Goal: Information Seeking & Learning: Check status

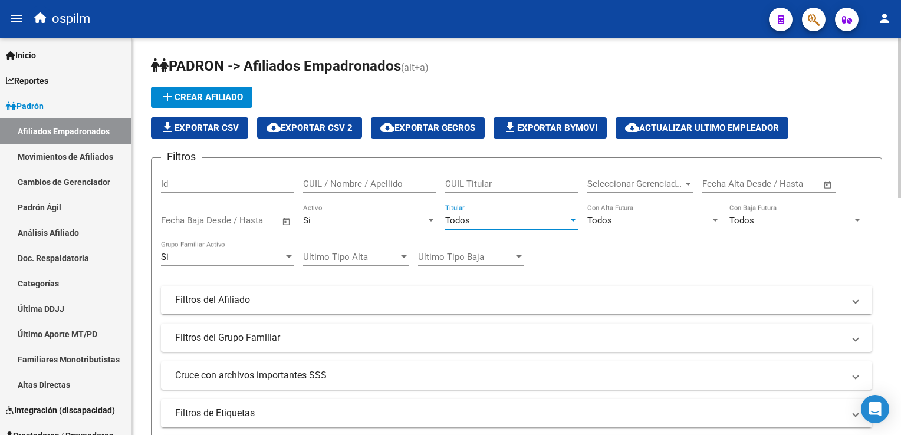
click at [453, 221] on span "Todos" at bounding box center [457, 220] width 25 height 11
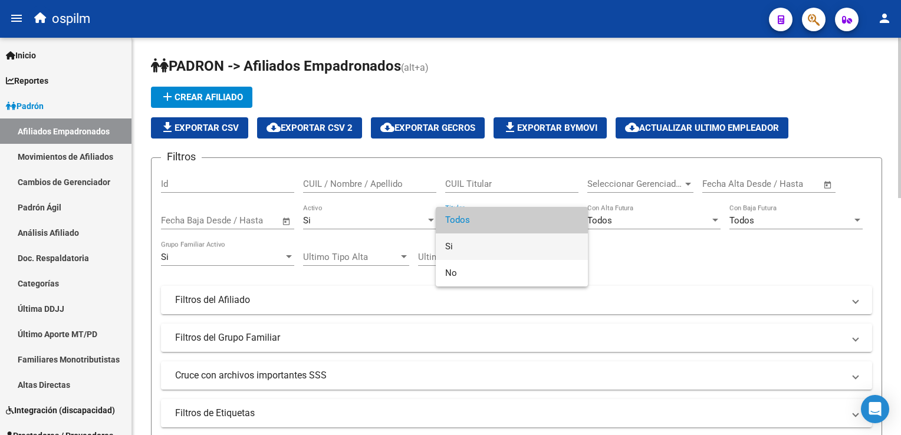
drag, startPoint x: 465, startPoint y: 251, endPoint x: 741, endPoint y: 158, distance: 291.3
click at [465, 246] on span "Si" at bounding box center [511, 246] width 133 height 27
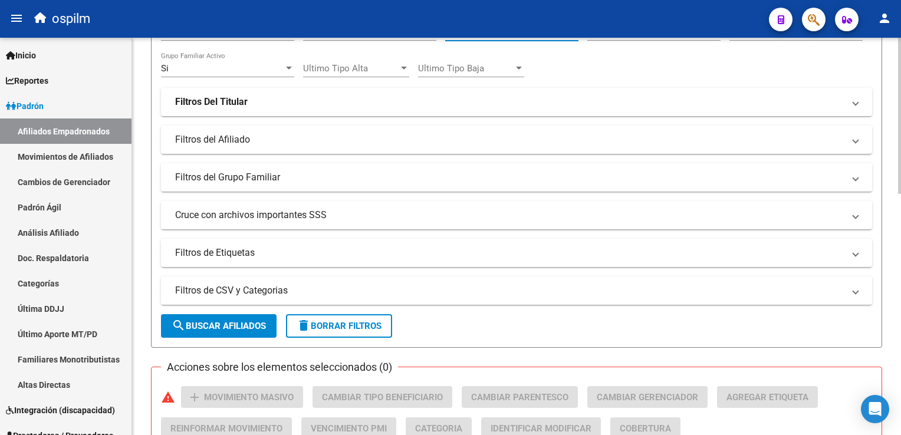
scroll to position [216, 0]
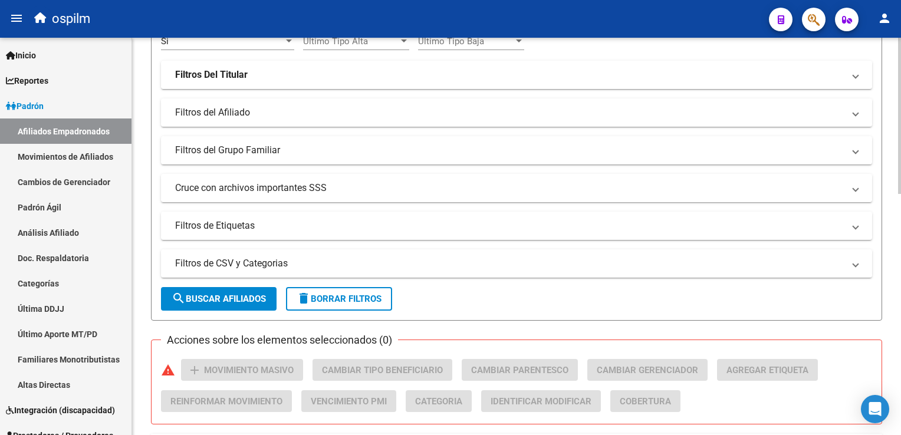
click at [900, 161] on html "menu ospilm person Firma Express Inicio Instructivos Contacto OS Reportes Ingre…" at bounding box center [450, 217] width 901 height 435
click at [302, 110] on mat-panel-title "Filtros del Afiliado" at bounding box center [509, 112] width 669 height 13
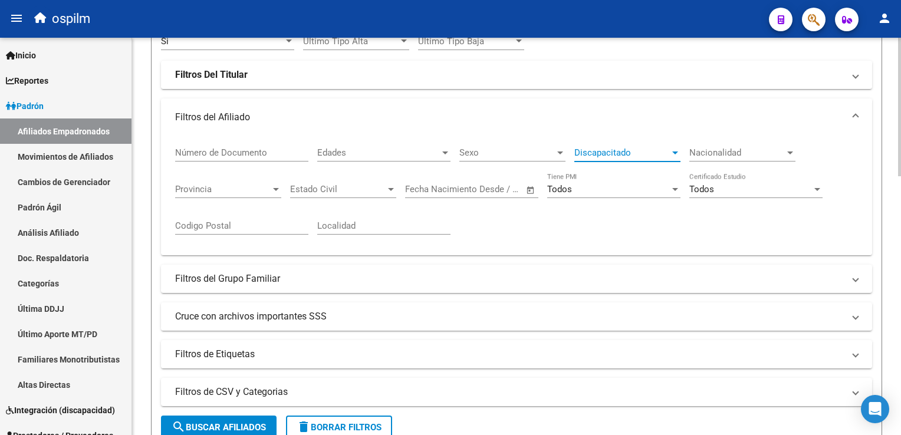
click at [603, 150] on span "Discapacitado" at bounding box center [622, 152] width 96 height 11
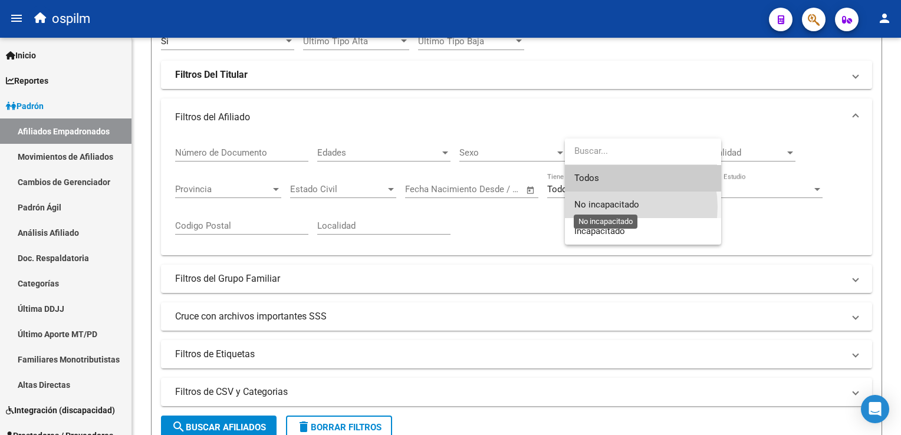
click at [610, 207] on span "No incapacitado" at bounding box center [606, 204] width 65 height 11
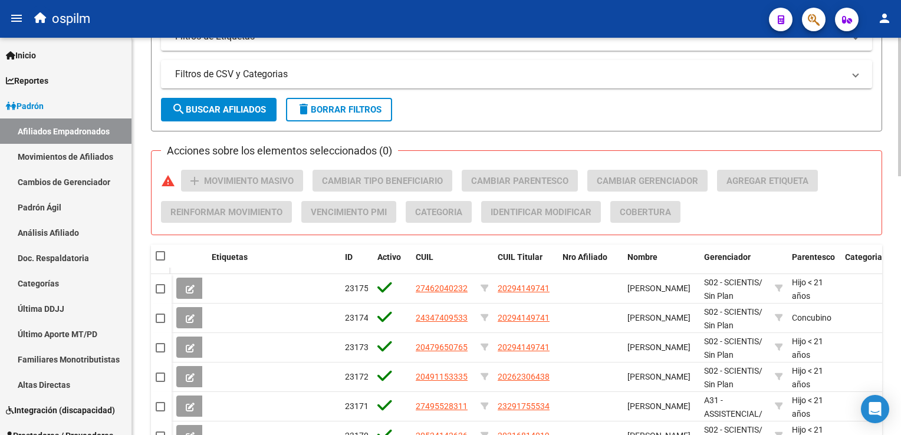
scroll to position [528, 0]
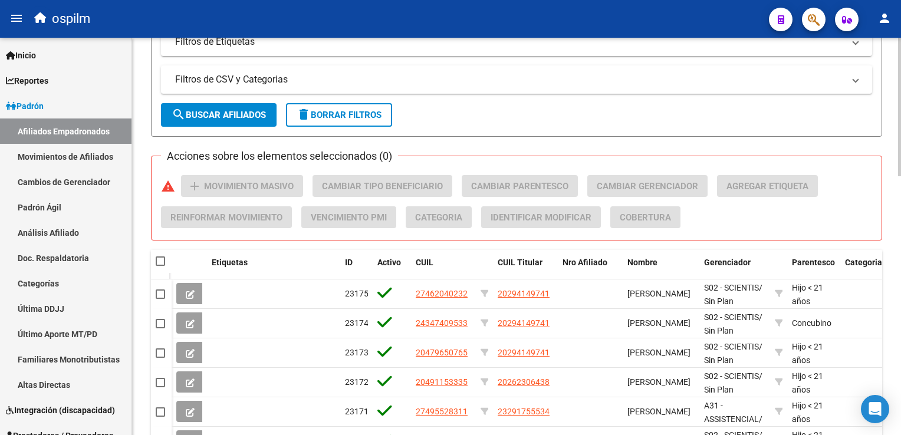
click at [899, 232] on div at bounding box center [899, 292] width 3 height 139
drag, startPoint x: 896, startPoint y: 232, endPoint x: 889, endPoint y: 188, distance: 44.9
click at [889, 188] on div "PADRON -> Afiliados Empadronados (alt+a) add Crear Afiliado file_download Expor…" at bounding box center [516, 75] width 769 height 1133
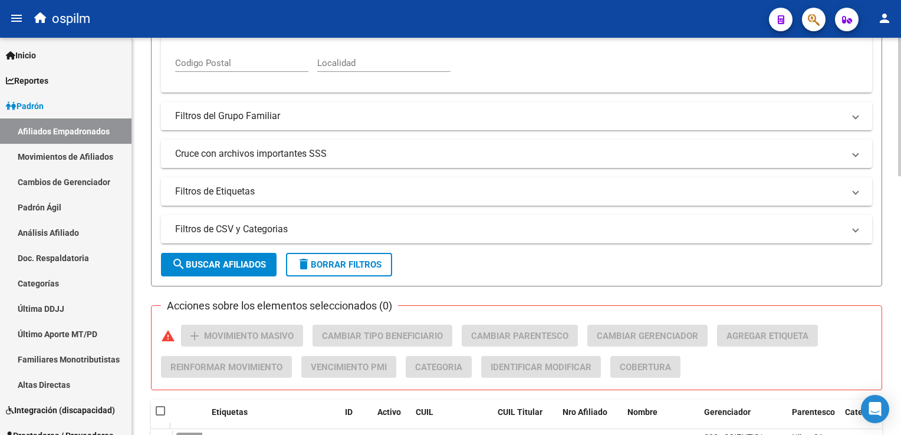
scroll to position [375, 0]
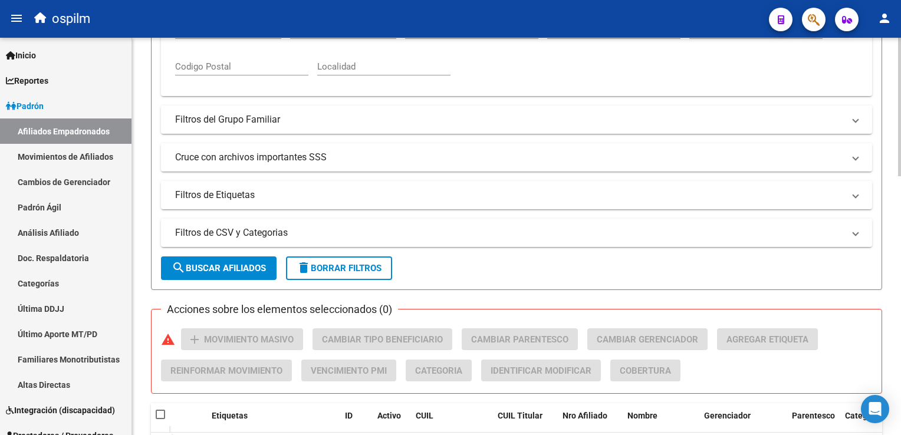
click at [894, 174] on div "PADRON -> Afiliados Empadronados (alt+a) add Crear Afiliado file_download Expor…" at bounding box center [518, 229] width 772 height 1133
click at [189, 152] on mat-panel-title "Cruce con archivos importantes SSS" at bounding box center [509, 157] width 669 height 13
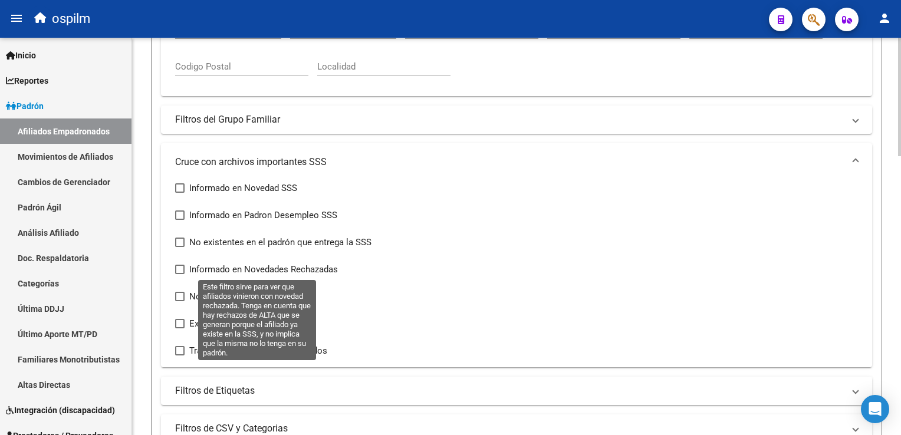
click at [177, 268] on span at bounding box center [179, 269] width 9 height 9
click at [179, 274] on input "Informado en Novedades Rechazadas" at bounding box center [179, 274] width 1 height 1
checkbox input "true"
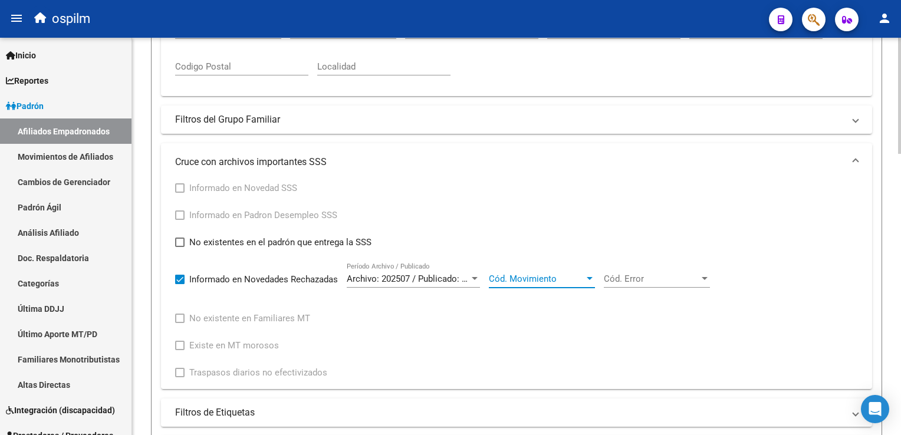
click at [506, 279] on span "Cód. Movimiento" at bounding box center [537, 279] width 96 height 11
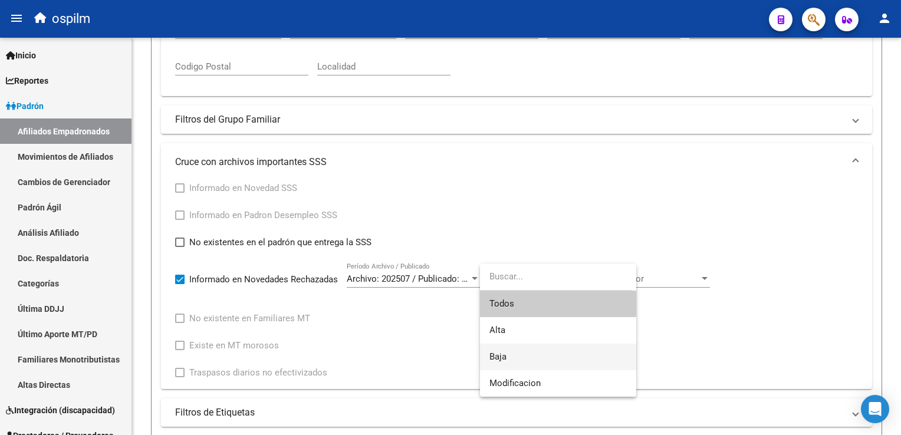
click at [513, 360] on span "Baja" at bounding box center [557, 357] width 137 height 27
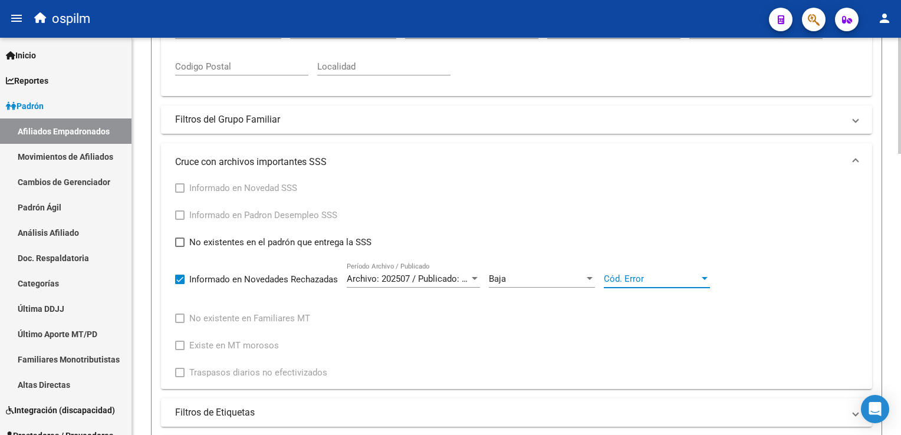
click at [651, 275] on span "Cód. Error" at bounding box center [652, 279] width 96 height 11
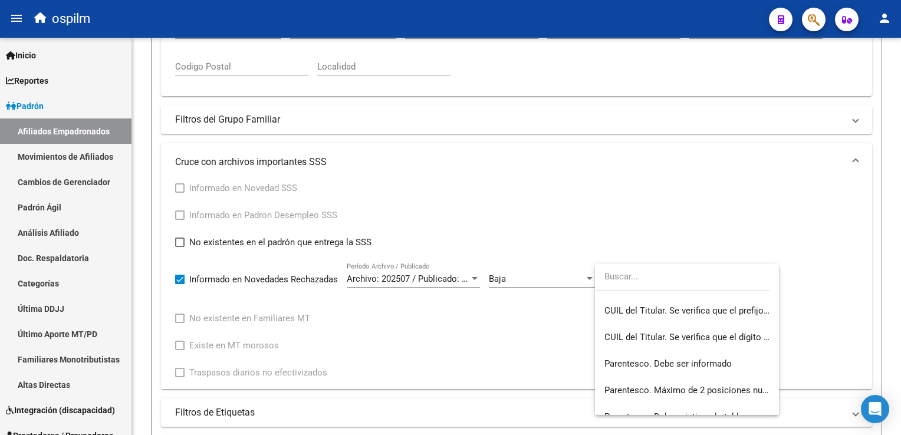
scroll to position [0, 0]
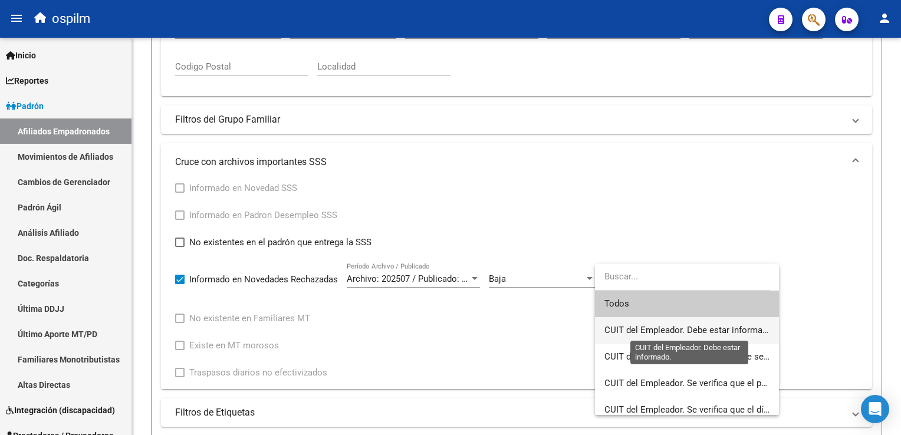
click at [665, 332] on span "CUIT del Empleador. Debe estar informado." at bounding box center [689, 330] width 170 height 11
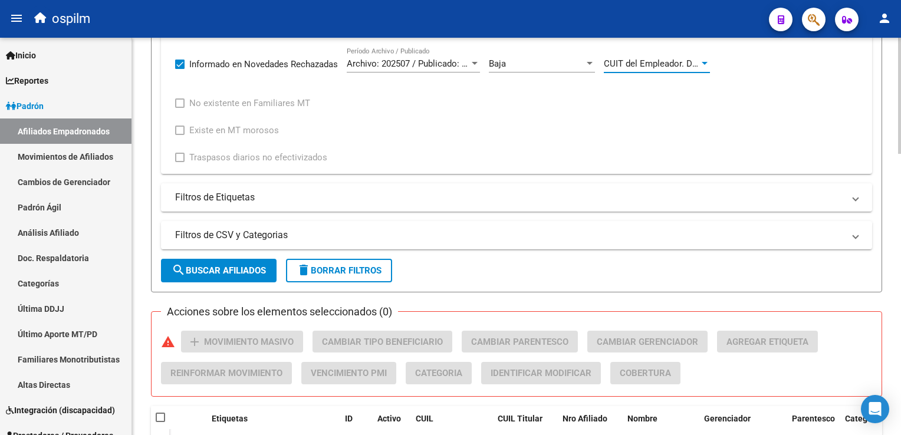
click at [900, 258] on html "menu ospilm person Firma Express Inicio Instructivos Contacto OS Reportes Ingre…" at bounding box center [450, 217] width 901 height 435
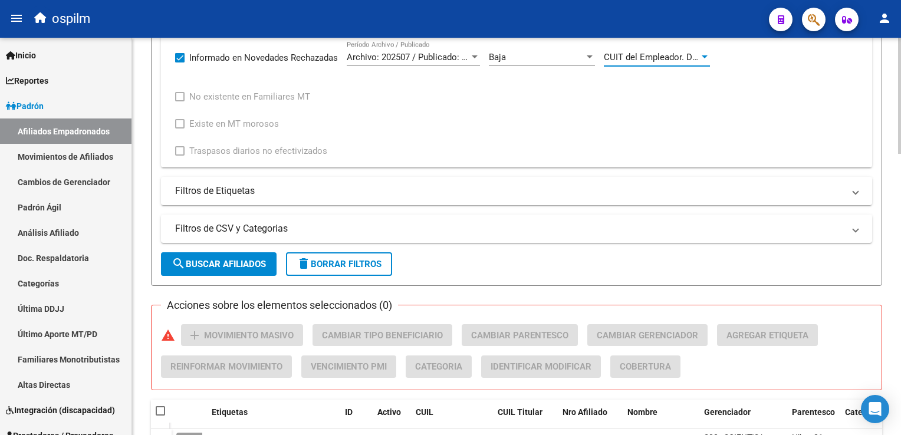
click at [213, 266] on span "search Buscar Afiliados" at bounding box center [219, 264] width 94 height 11
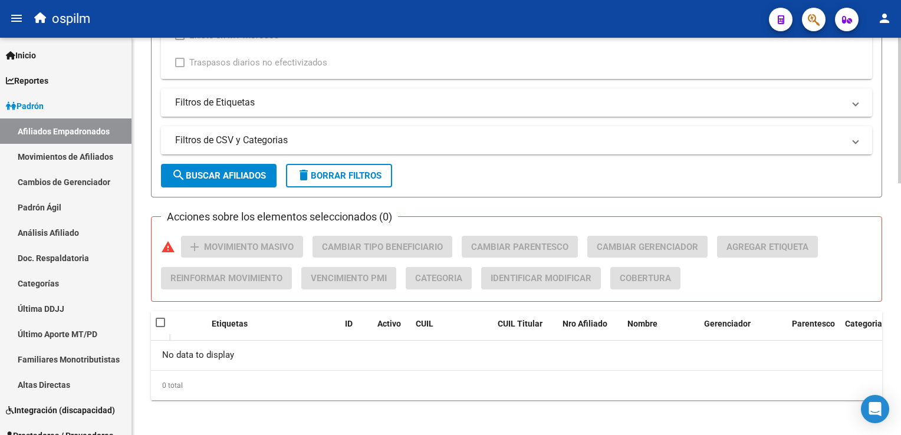
scroll to position [134, 0]
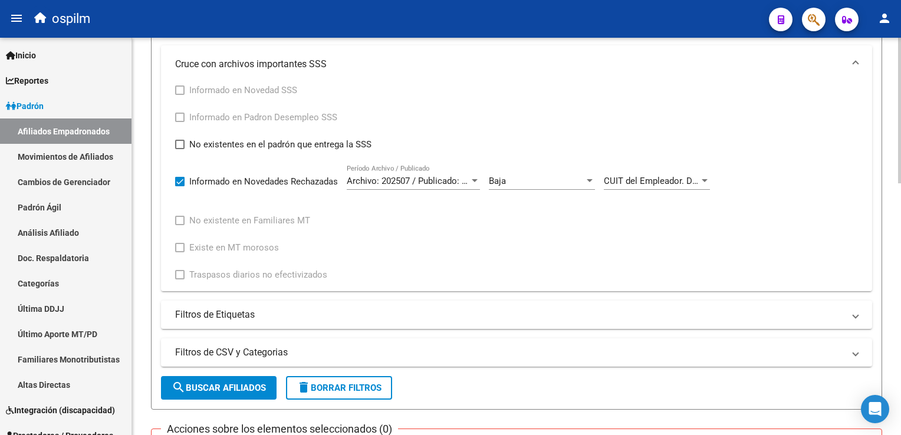
click at [896, 261] on div "PADRON -> Afiliados Empadronados (alt+a) add Crear Afiliado file_download Expor…" at bounding box center [518, 108] width 772 height 1086
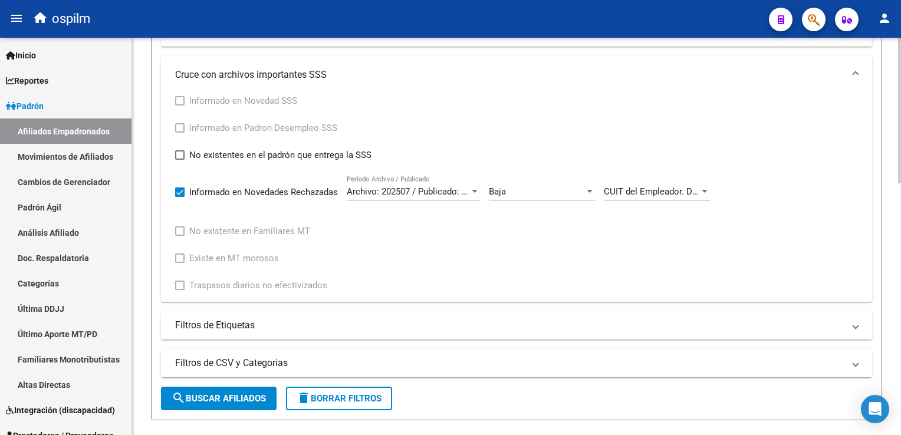
click at [660, 188] on span "CUIT del Empleador. Debe estar informado." at bounding box center [689, 191] width 170 height 11
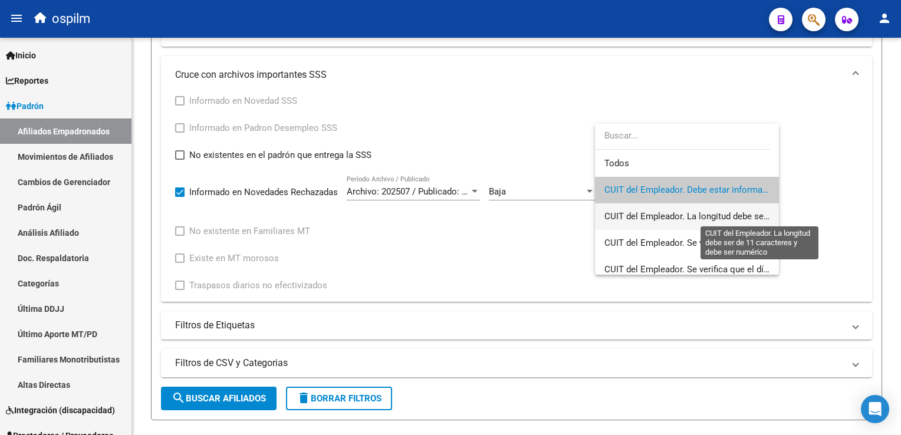
click at [619, 211] on span "CUIT del Empleador. La longitud debe ser de 11 caracteres y debe ser numérico" at bounding box center [760, 216] width 312 height 11
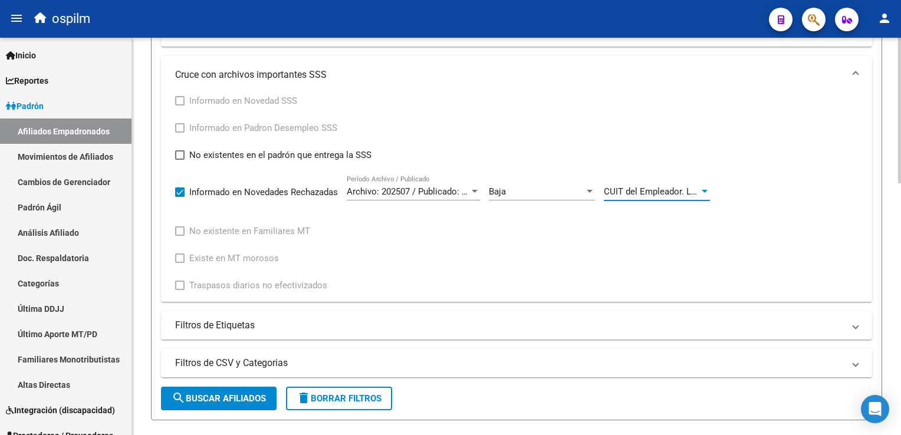
click at [224, 393] on span "search Buscar Afiliados" at bounding box center [219, 398] width 94 height 11
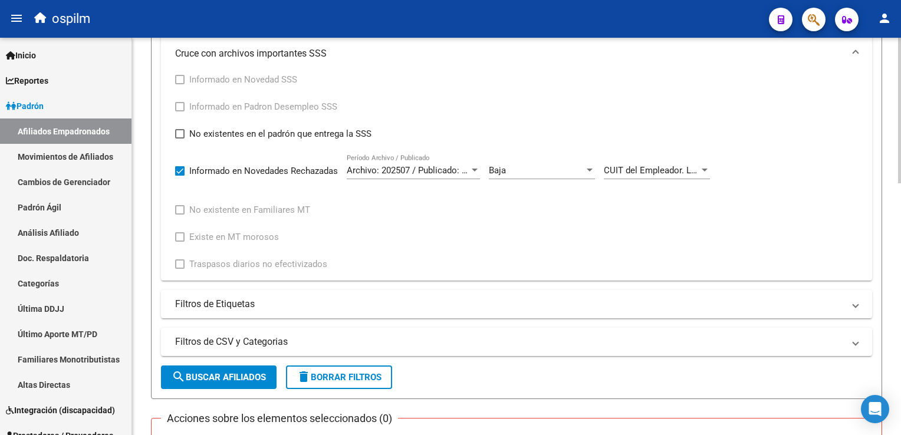
click at [896, 223] on div "PADRON -> Afiliados Empadronados (alt+a) add Crear Afiliado file_download Expor…" at bounding box center [518, 97] width 772 height 1086
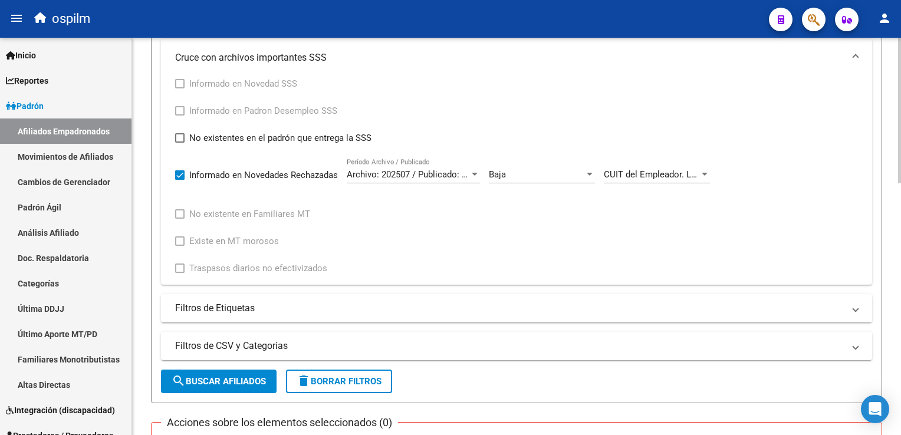
click at [653, 178] on div "CUIT del Empleador. La longitud debe ser de 11 caracteres y debe ser numérico C…" at bounding box center [657, 170] width 106 height 25
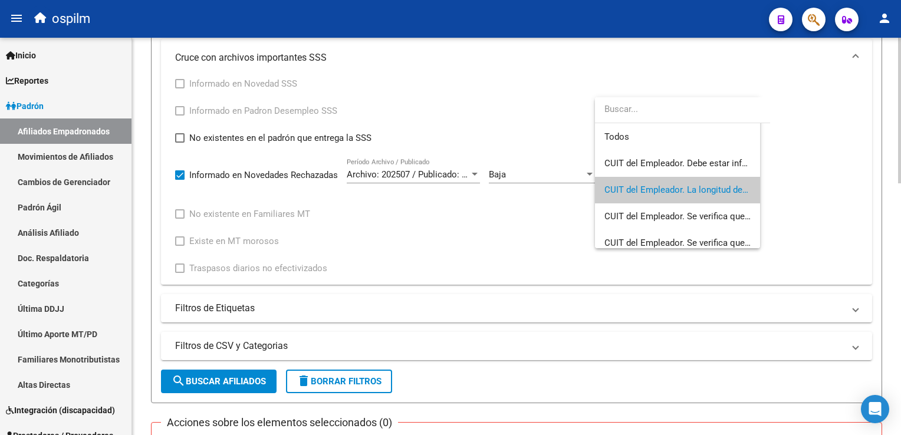
scroll to position [17, 0]
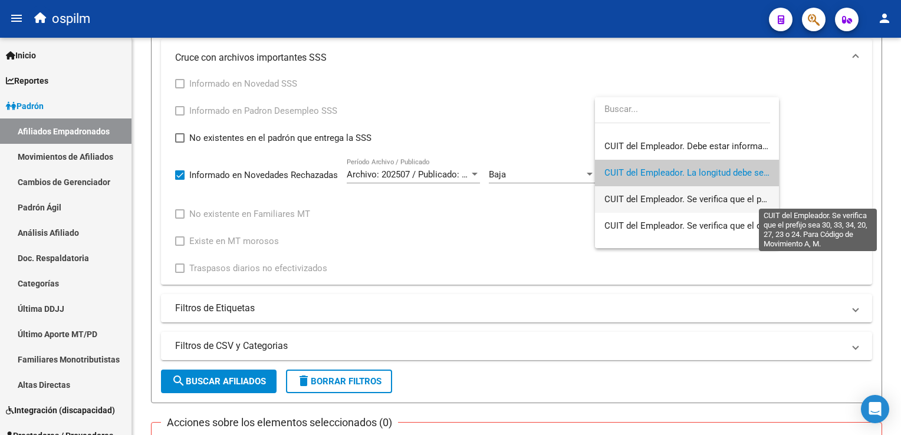
click at [634, 199] on span "CUIT del Empleador. Se verifica que el prefijo sea 30, 33, 34, 20, 27, 23 o 24.…" at bounding box center [818, 199] width 429 height 11
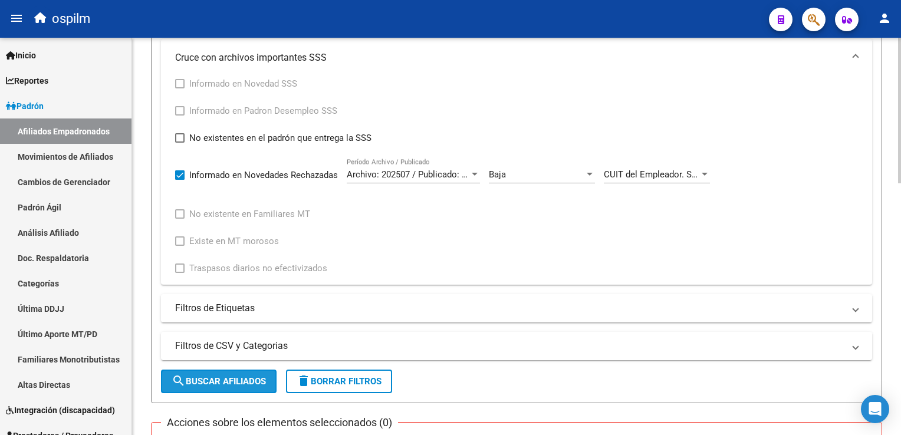
click at [241, 376] on span "search Buscar Afiliados" at bounding box center [219, 381] width 94 height 11
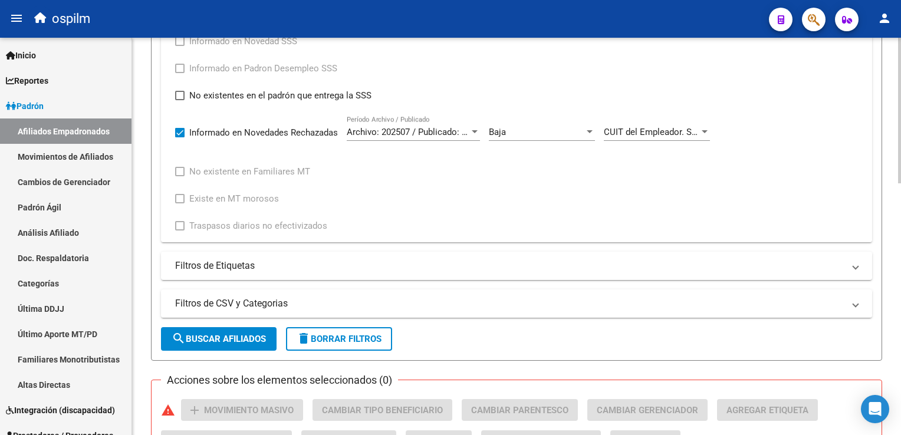
click at [890, 231] on div "PADRON -> Afiliados Empadronados (alt+a) add Crear Afiliado file_download Expor…" at bounding box center [518, 59] width 772 height 1086
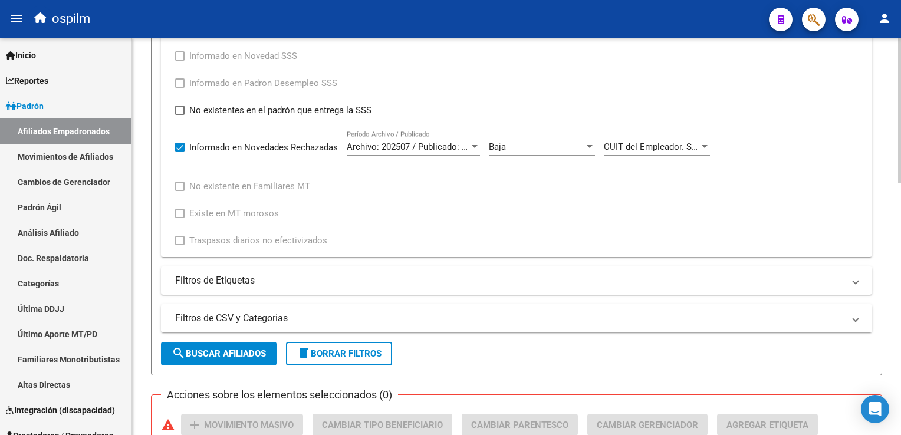
click at [660, 144] on span "CUIT del Empleador. Se verifica que el prefijo sea 30, 33, 34, 20, 27, 23 o 24.…" at bounding box center [818, 147] width 429 height 11
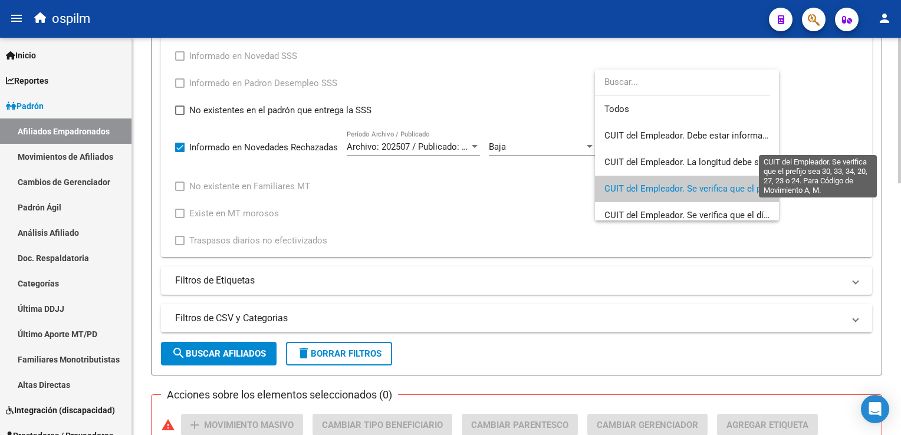
scroll to position [44, 0]
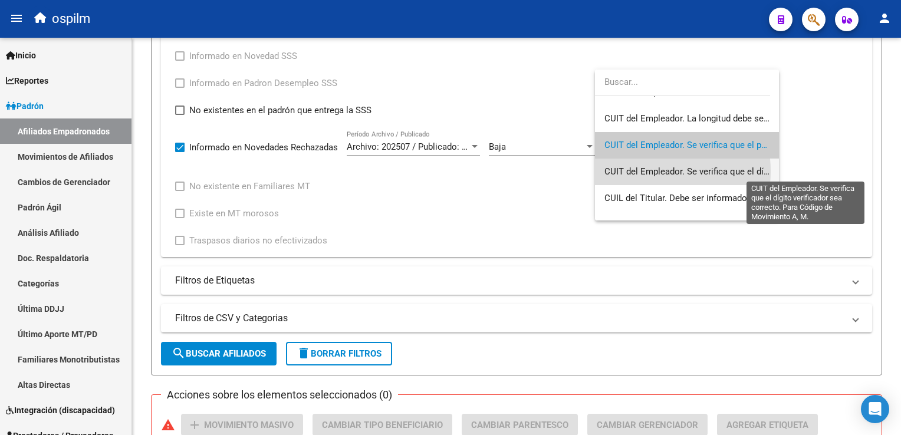
click at [648, 171] on span "CUIT del Empleador. Se verifica que el dígito verificador sea correcto. Para Có…" at bounding box center [807, 171] width 407 height 11
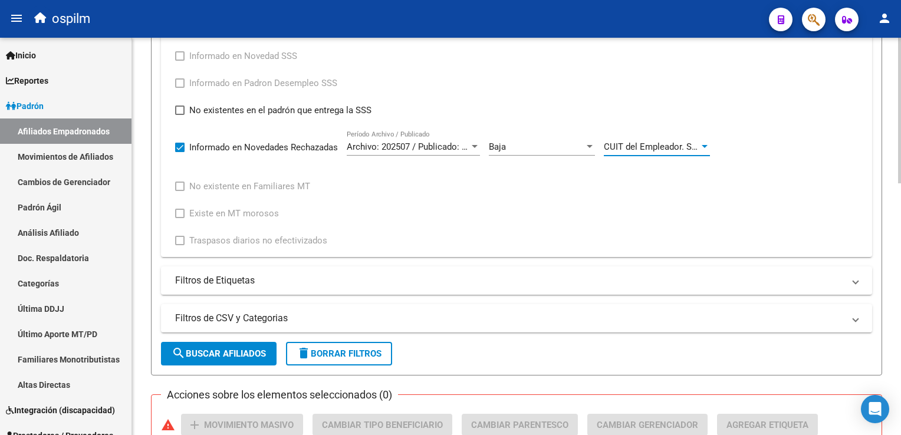
click at [203, 360] on button "search Buscar Afiliados" at bounding box center [219, 354] width 116 height 24
drag, startPoint x: 896, startPoint y: 234, endPoint x: 900, endPoint y: 278, distance: 43.9
click at [900, 279] on html "menu ospilm person Firma Express Inicio Instructivos Contacto OS Reportes Ingre…" at bounding box center [450, 217] width 901 height 435
drag, startPoint x: 900, startPoint y: 278, endPoint x: 802, endPoint y: 182, distance: 137.6
click at [800, 180] on div "Informado en Novedad SSS Informado en Padron Desempleo SSS No existentes en el …" at bounding box center [516, 148] width 683 height 199
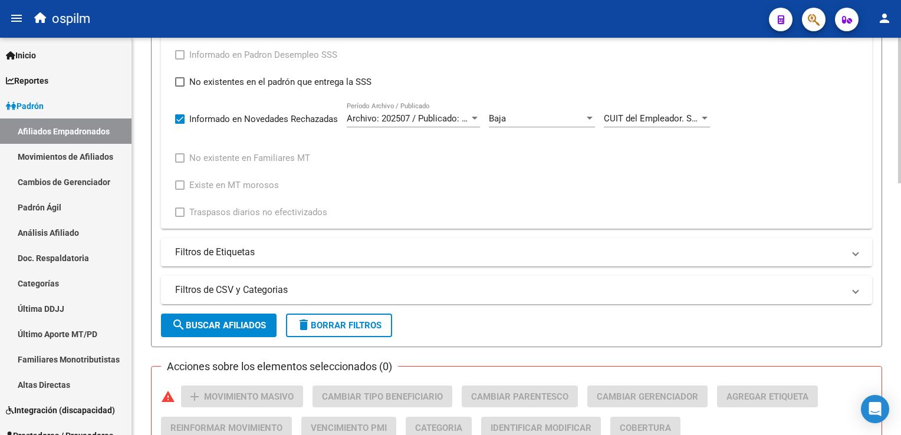
scroll to position [533, 0]
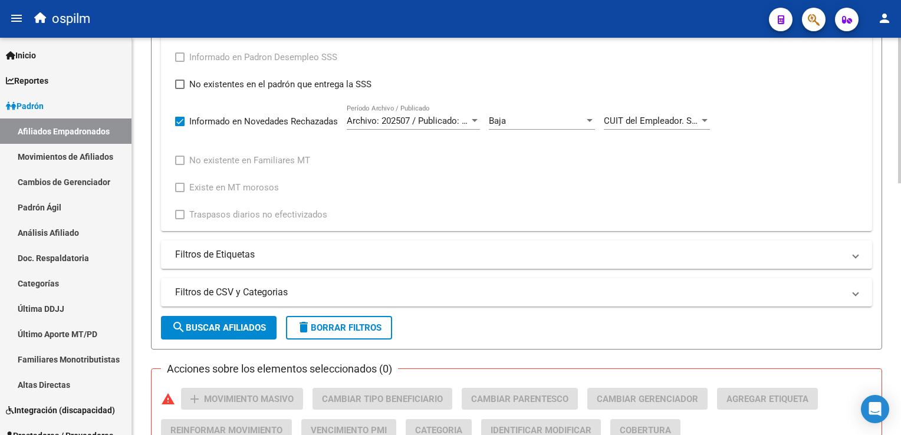
click at [900, 237] on html "menu ospilm person Firma Express Inicio Instructivos Contacto OS Reportes Ingre…" at bounding box center [450, 217] width 901 height 435
click at [661, 117] on span "CUIT del Empleador. Se verifica que el dígito verificador sea correcto. Para Có…" at bounding box center [807, 121] width 407 height 11
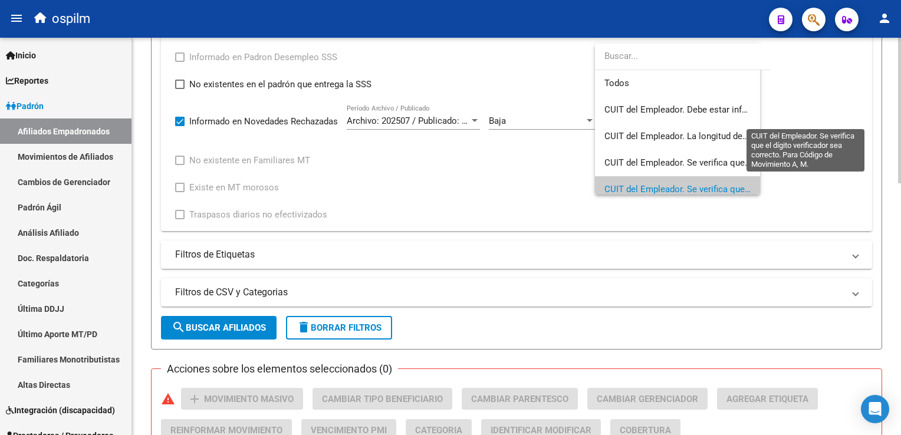
scroll to position [70, 0]
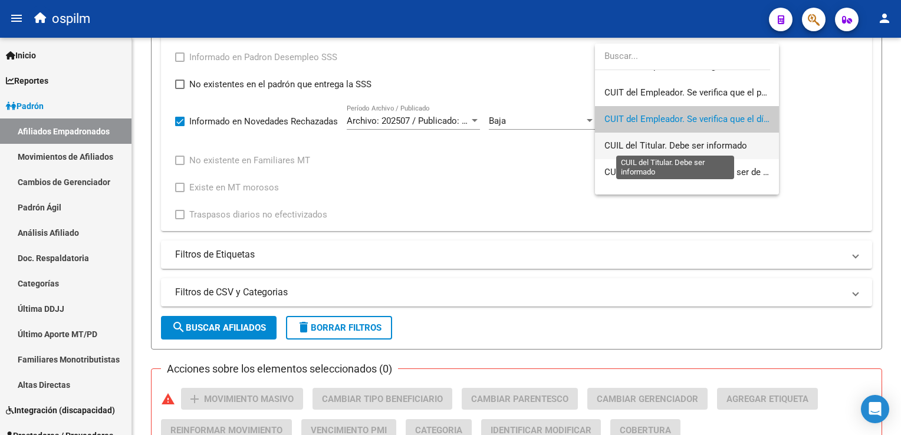
click at [669, 147] on span "CUIL del Titular. Debe ser informado" at bounding box center [675, 145] width 143 height 11
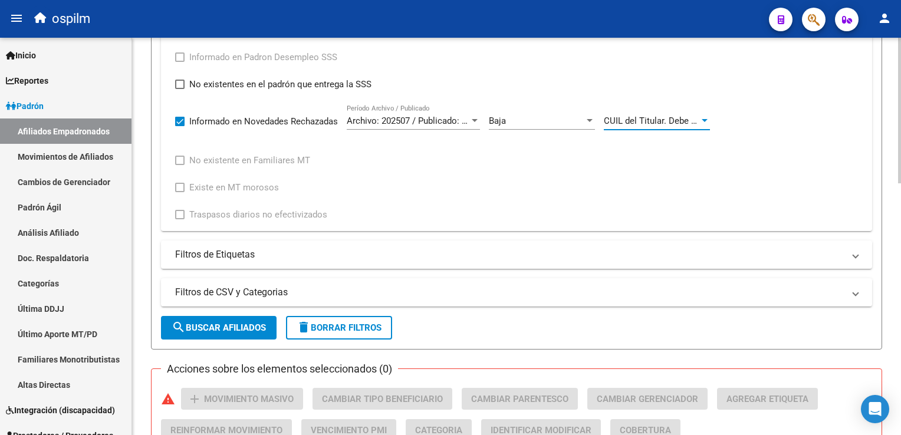
drag, startPoint x: 241, startPoint y: 325, endPoint x: 274, endPoint y: 317, distance: 34.0
click at [241, 325] on span "search Buscar Afiliados" at bounding box center [219, 328] width 94 height 11
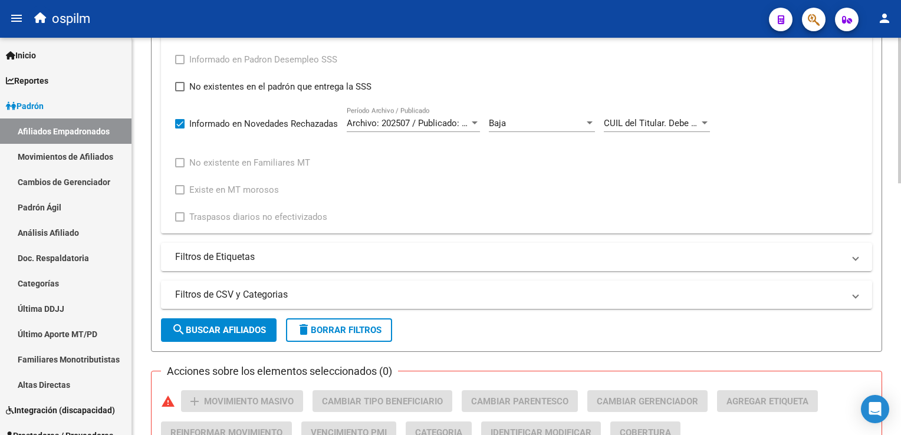
click at [896, 239] on div "PADRON -> Afiliados Empadronados (alt+a) add Crear Afiliado file_download Expor…" at bounding box center [518, 50] width 772 height 1086
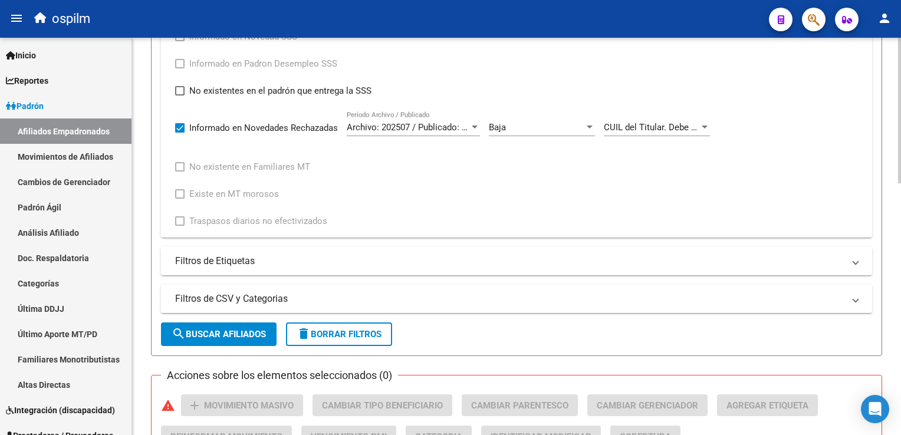
click at [663, 117] on div "CUIL del Titular. Debe ser informado Cód. Error" at bounding box center [657, 123] width 106 height 25
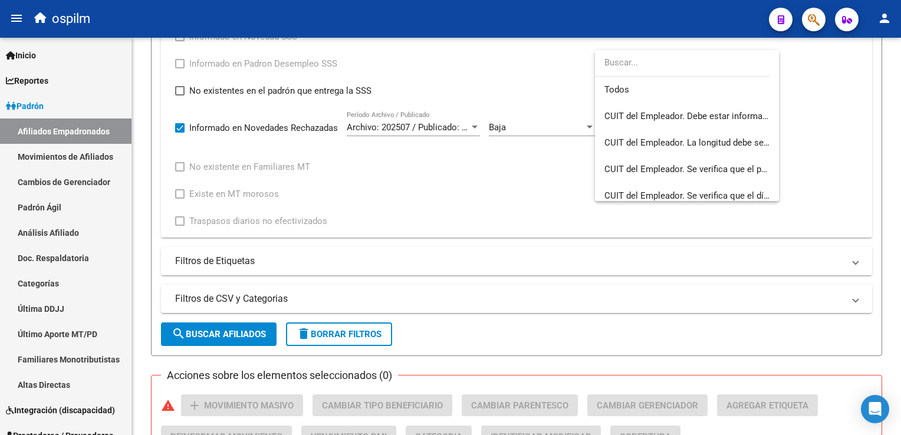
scroll to position [97, 0]
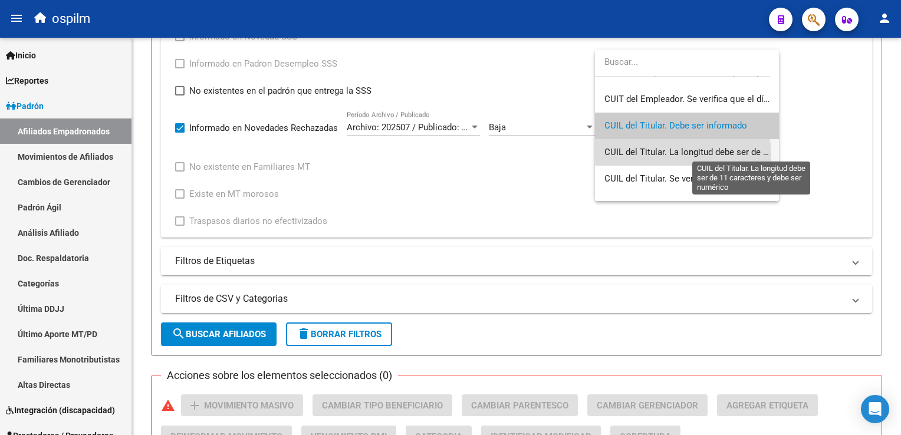
click at [644, 156] on span "CUIL del Titular. La longitud debe ser de 11 caracteres y debe ser numérico" at bounding box center [751, 152] width 294 height 11
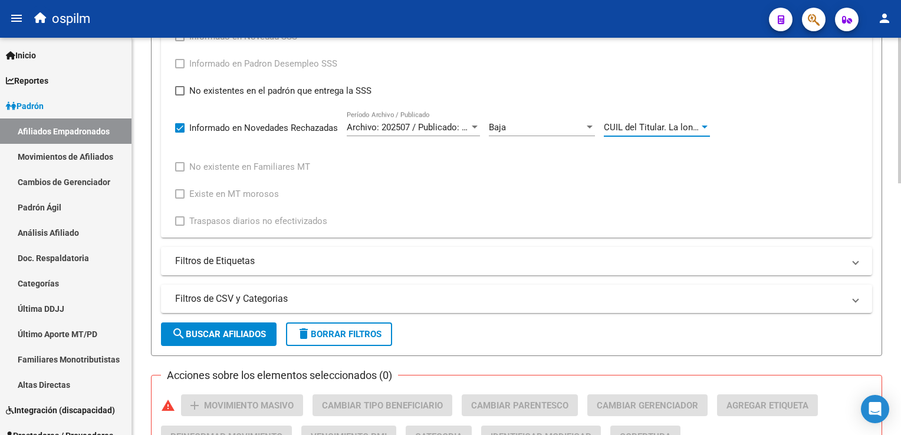
click at [222, 333] on span "search Buscar Afiliados" at bounding box center [219, 334] width 94 height 11
drag, startPoint x: 897, startPoint y: 236, endPoint x: 901, endPoint y: 277, distance: 41.5
click at [900, 277] on html "menu ospilm person Firma Express Inicio Instructivos Contacto OS Reportes Ingre…" at bounding box center [450, 217] width 901 height 435
drag, startPoint x: 901, startPoint y: 277, endPoint x: 856, endPoint y: 257, distance: 49.1
click at [785, 167] on div "Informado en Novedad SSS Informado en Padron Desempleo SSS No existentes en el …" at bounding box center [516, 128] width 683 height 199
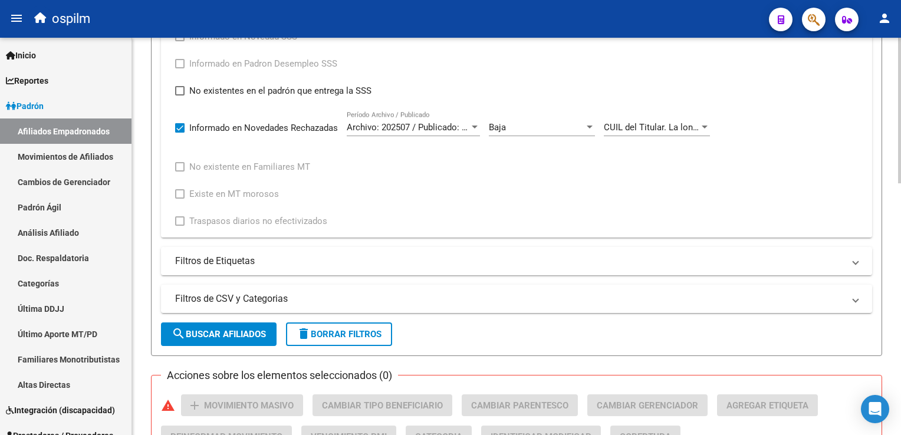
drag, startPoint x: 896, startPoint y: 242, endPoint x: 856, endPoint y: 213, distance: 49.4
click at [900, 284] on html "menu ospilm person Firma Express Inicio Instructivos Contacto OS Reportes Ingre…" at bounding box center [450, 217] width 901 height 435
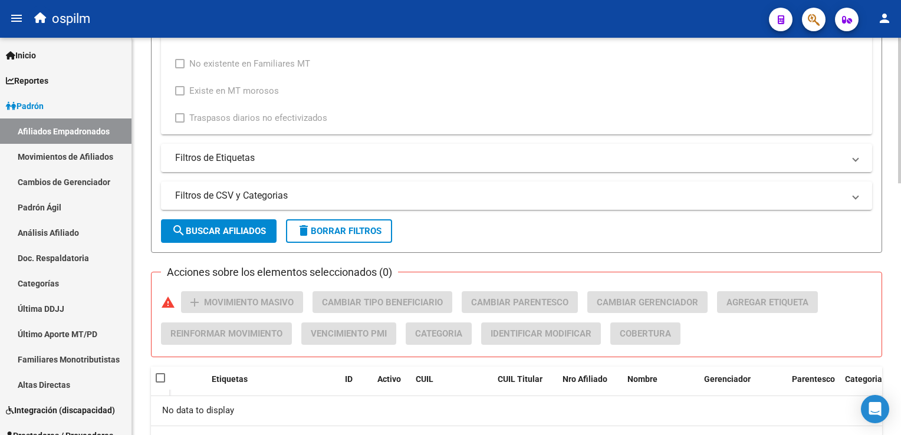
scroll to position [541, 0]
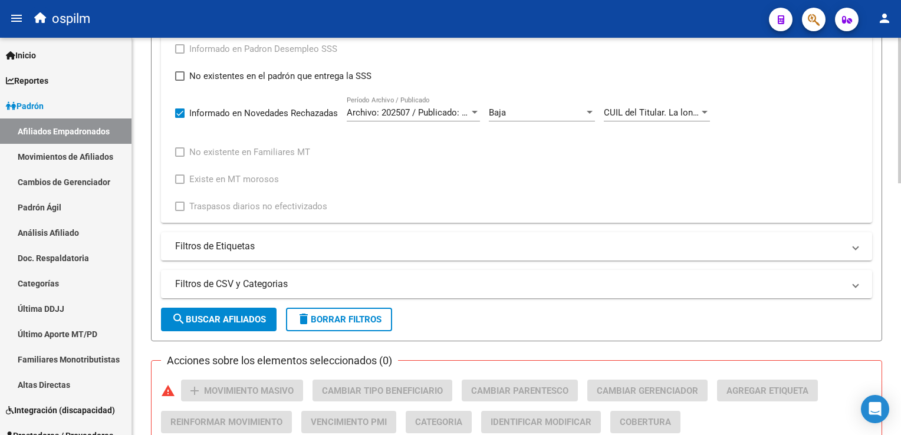
click at [895, 241] on div "PADRON -> Afiliados Empadronados (alt+a) add Crear Afiliado file_download Expor…" at bounding box center [518, 39] width 772 height 1086
click at [632, 116] on div "CUIL del Titular. La longitud debe ser de 11 caracteres y debe ser numérico Cód…" at bounding box center [657, 108] width 106 height 25
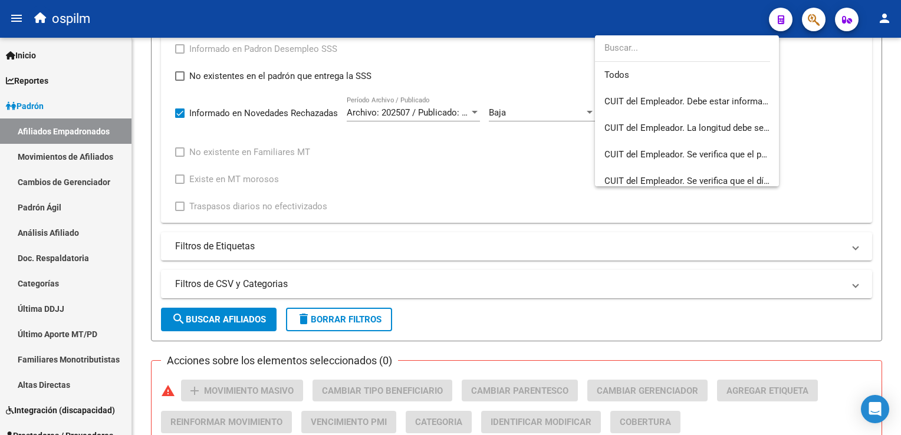
scroll to position [123, 0]
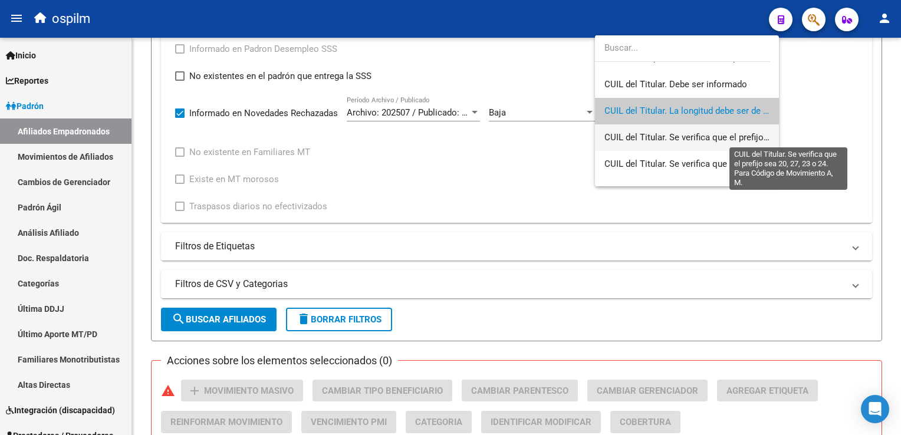
click at [667, 136] on span "CUIL del Titular. Se verifica que el prefijo sea 20, 27, 23 o 24. Para Código d…" at bounding box center [789, 137] width 371 height 11
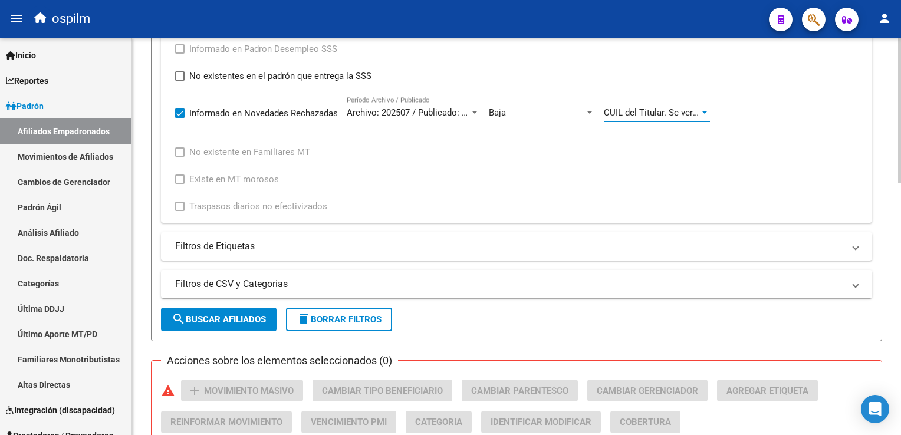
click at [226, 322] on span "search Buscar Afiliados" at bounding box center [219, 319] width 94 height 11
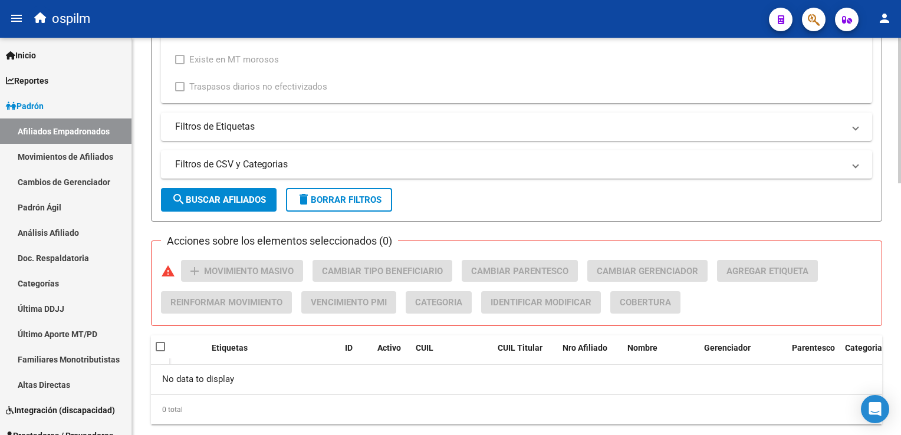
scroll to position [685, 0]
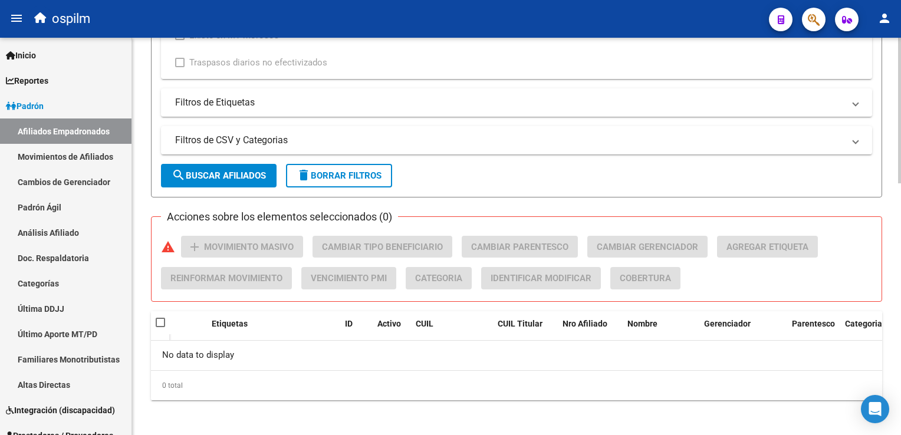
click at [900, 300] on html "menu ospilm person Firma Express Inicio Instructivos Contacto OS Reportes Ingre…" at bounding box center [450, 217] width 901 height 435
click at [238, 175] on span "search Buscar Afiliados" at bounding box center [219, 175] width 94 height 11
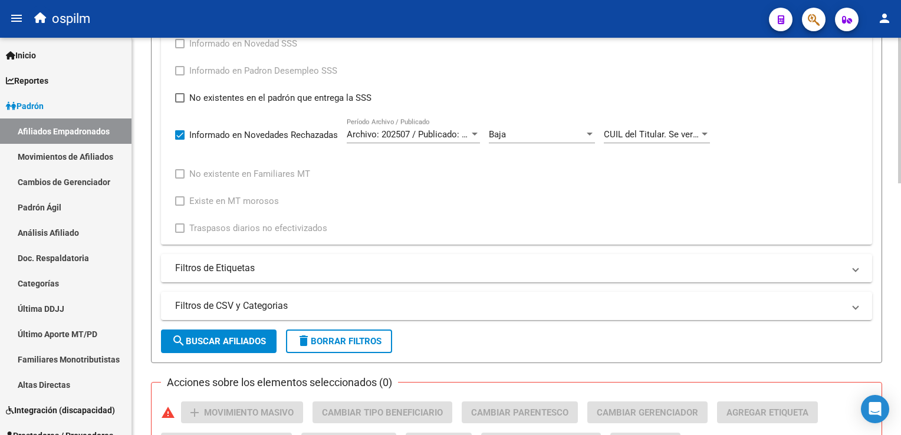
click at [882, 241] on div "PADRON -> Afiliados Empadronados (alt+a) add Crear Afiliado file_download Expor…" at bounding box center [518, 61] width 772 height 1086
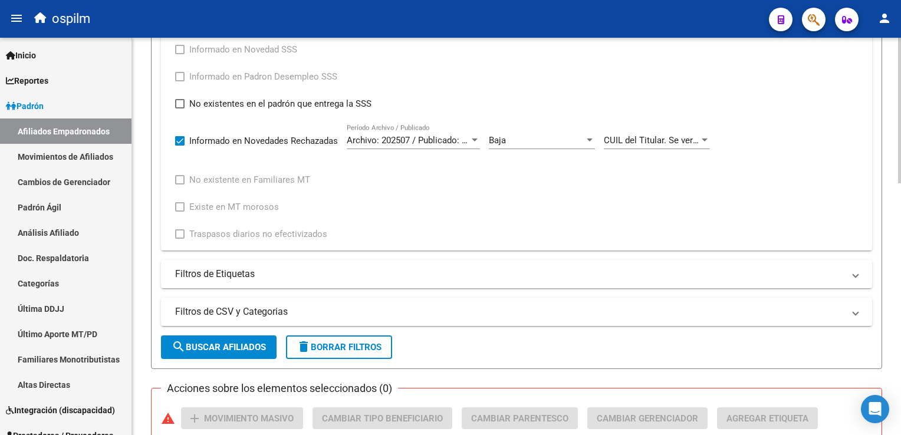
click at [656, 136] on span "CUIL del Titular. Se verifica que el prefijo sea 20, 27, 23 o 24. Para Código d…" at bounding box center [789, 140] width 371 height 11
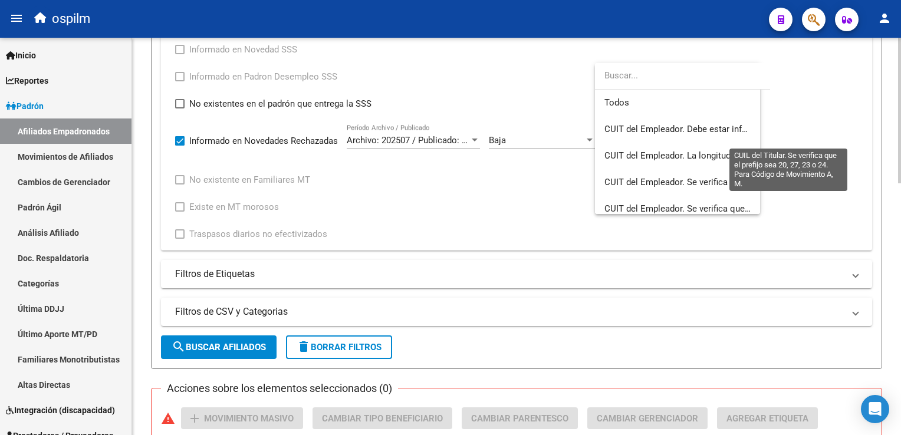
scroll to position [150, 0]
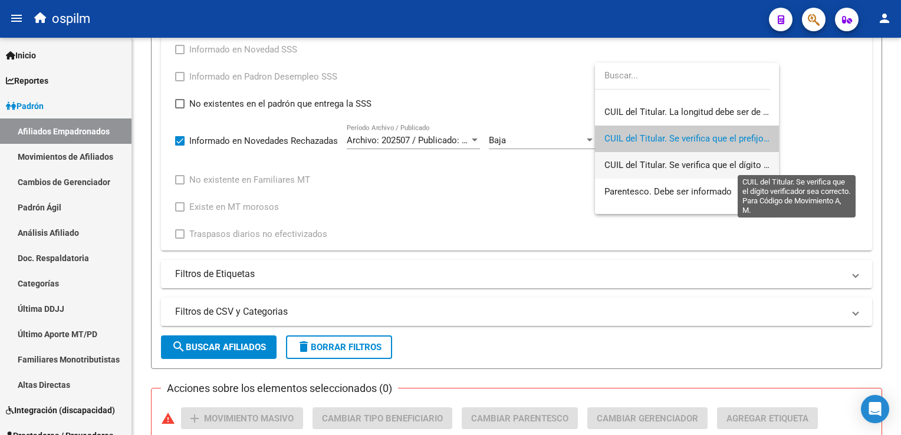
click at [614, 165] on span "CUIL del Titular. Se verifica que el dígito verificador sea correcto. Para Códi…" at bounding box center [799, 165] width 390 height 11
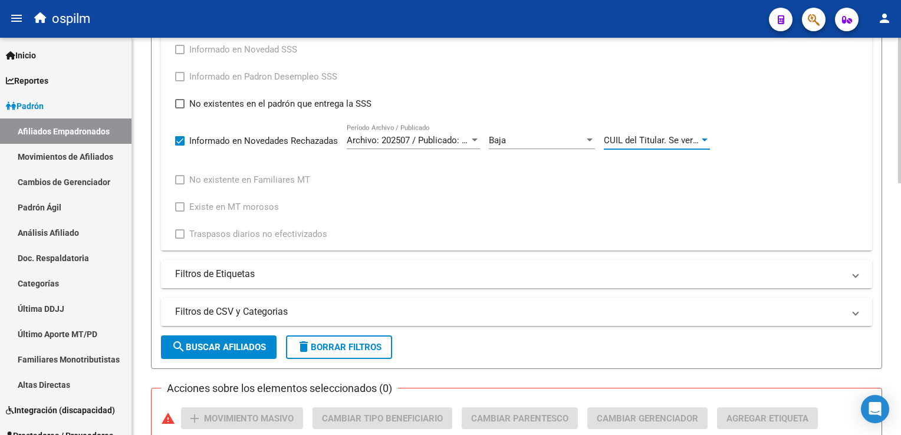
click at [191, 349] on span "search Buscar Afiliados" at bounding box center [219, 347] width 94 height 11
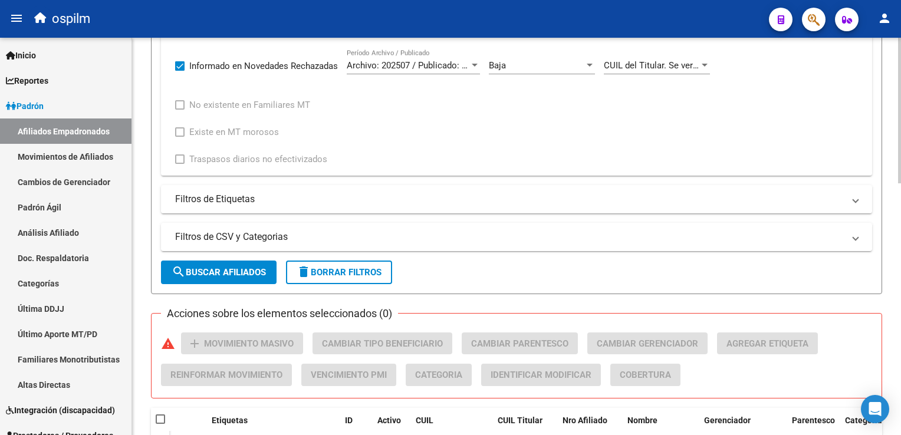
click at [900, 263] on html "menu ospilm person Firma Express Inicio Instructivos Contacto OS Reportes Ingre…" at bounding box center [450, 217] width 901 height 435
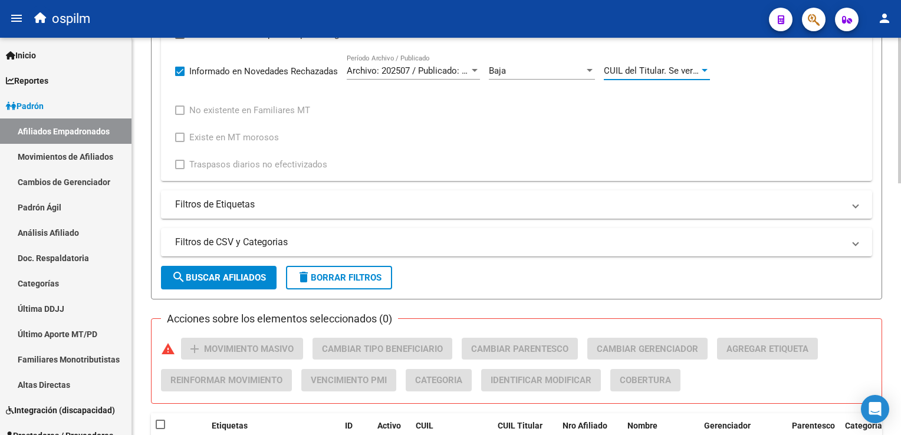
click at [667, 70] on span "CUIL del Titular. Se verifica que el dígito verificador sea correcto. Para Códi…" at bounding box center [799, 70] width 390 height 11
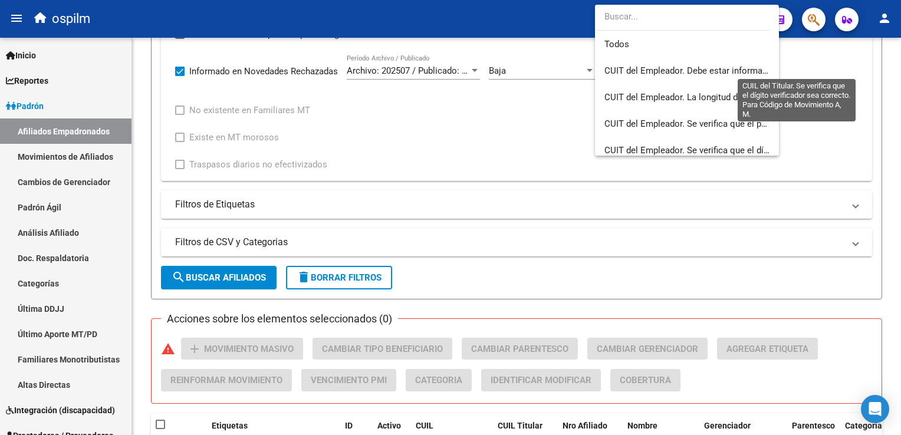
scroll to position [188, 0]
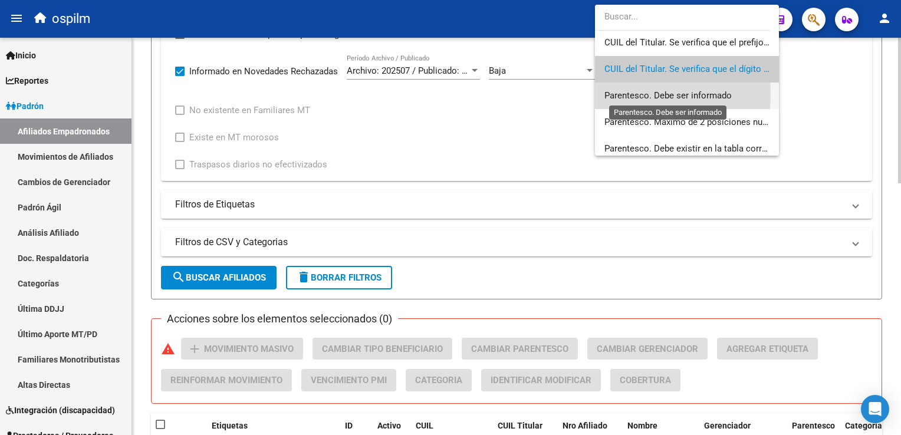
click at [629, 94] on span "Parentesco. Debe ser informado" at bounding box center [667, 95] width 127 height 11
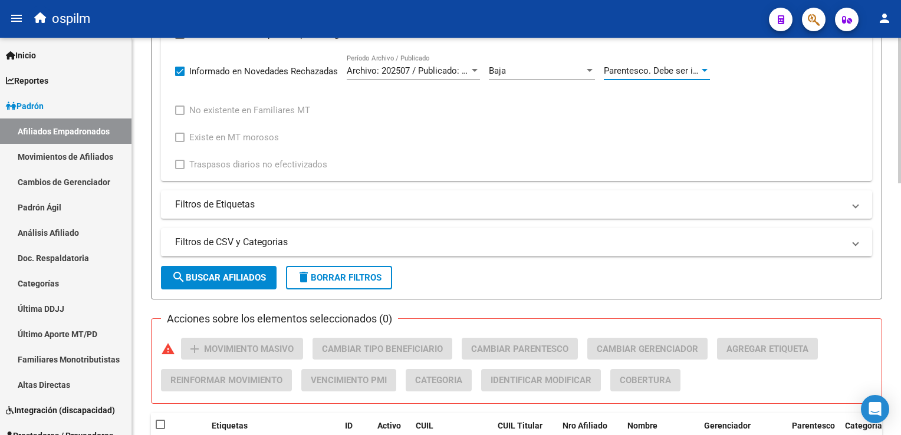
click at [216, 269] on button "search Buscar Afiliados" at bounding box center [219, 278] width 116 height 24
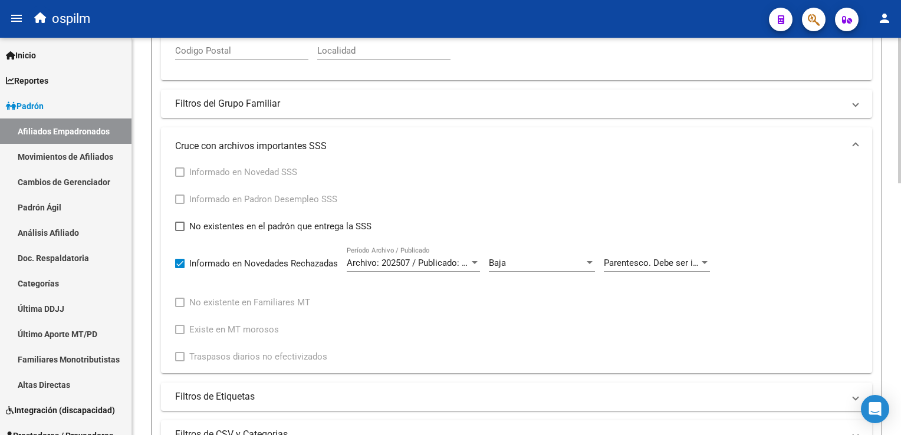
scroll to position [407, 0]
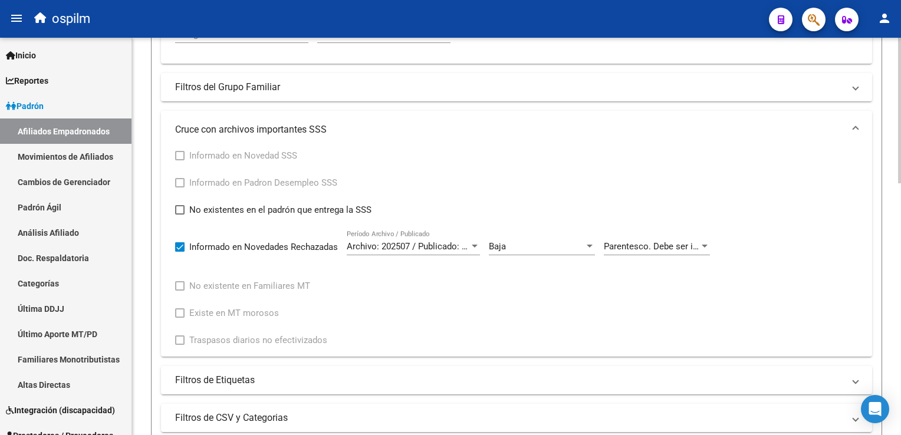
click at [900, 248] on html "menu ospilm person Firma Express Inicio Instructivos Contacto OS Reportes Ingre…" at bounding box center [450, 217] width 901 height 435
click at [650, 252] on div "Parentesco. Debe ser informado Cód. Error" at bounding box center [657, 242] width 106 height 25
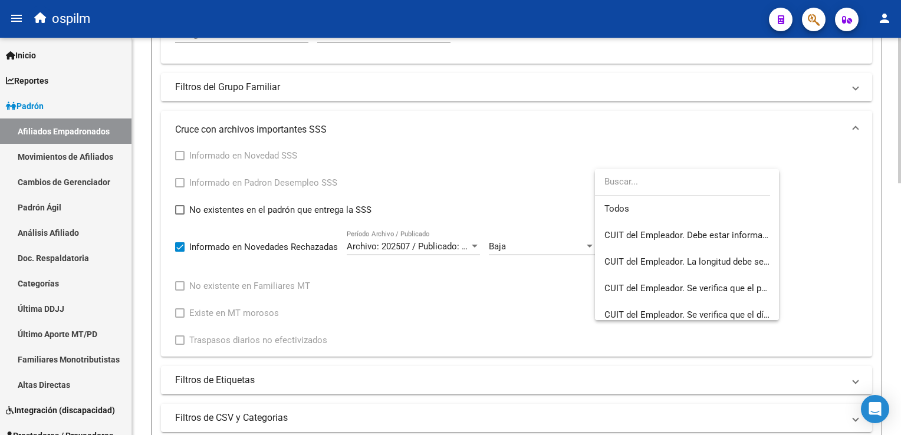
scroll to position [203, 0]
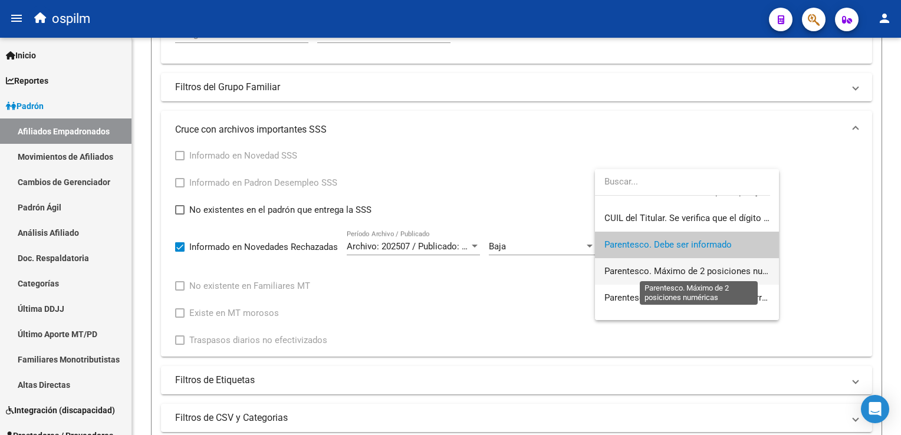
click at [661, 271] on span "Parentesco. Máximo de 2 posiciones numéricas" at bounding box center [699, 271] width 190 height 11
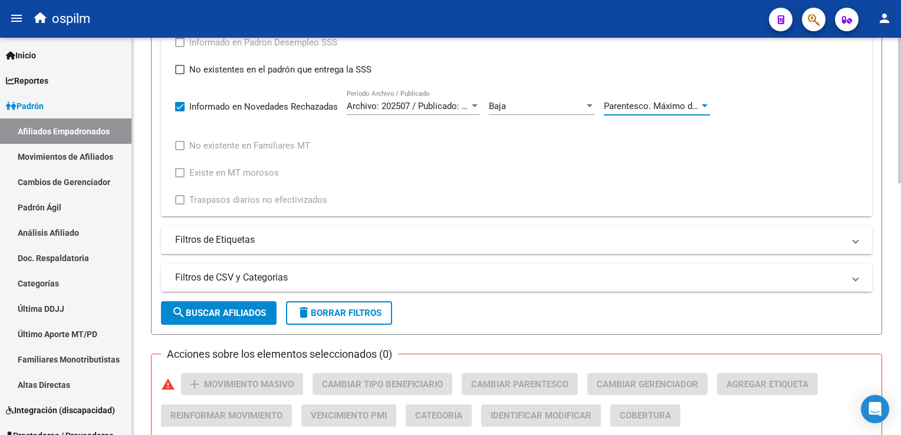
click at [900, 256] on html "menu ospilm person Firma Express Inicio Instructivos Contacto OS Reportes Ingre…" at bounding box center [450, 217] width 901 height 435
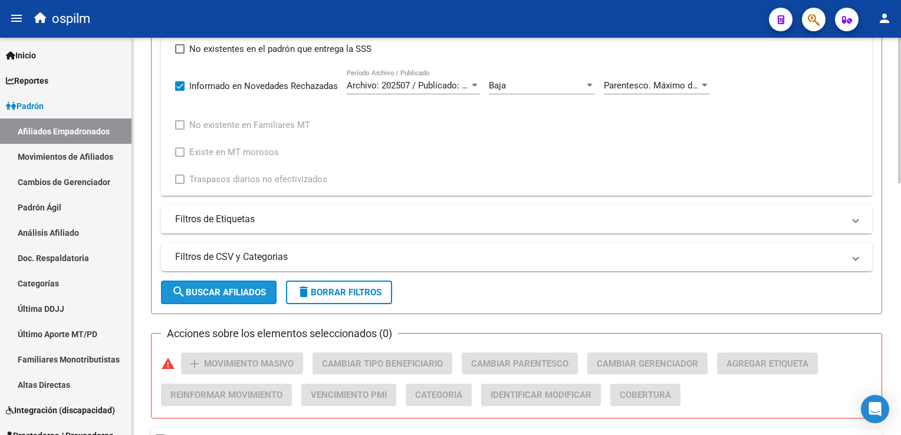
click at [261, 287] on span "search Buscar Afiliados" at bounding box center [219, 292] width 94 height 11
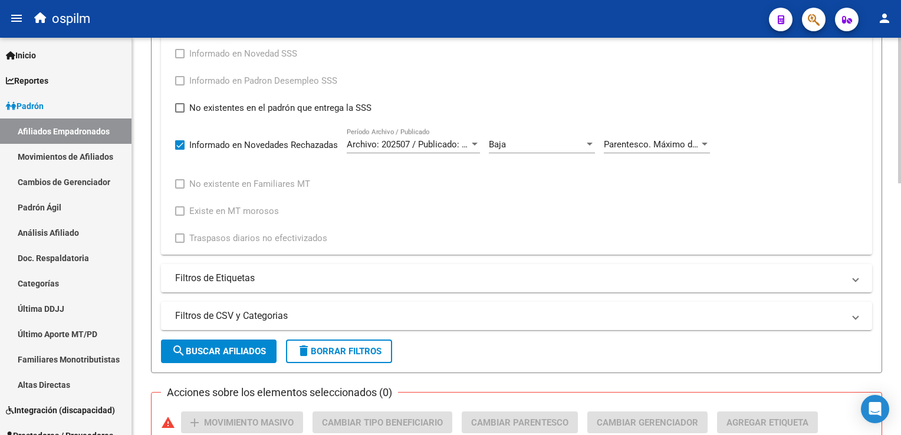
click at [897, 236] on div "PADRON -> Afiliados Empadronados (alt+a) add Crear Afiliado file_download Expor…" at bounding box center [518, 71] width 772 height 1086
click at [658, 143] on span "Parentesco. Máximo de 2 posiciones numéricas" at bounding box center [699, 144] width 190 height 11
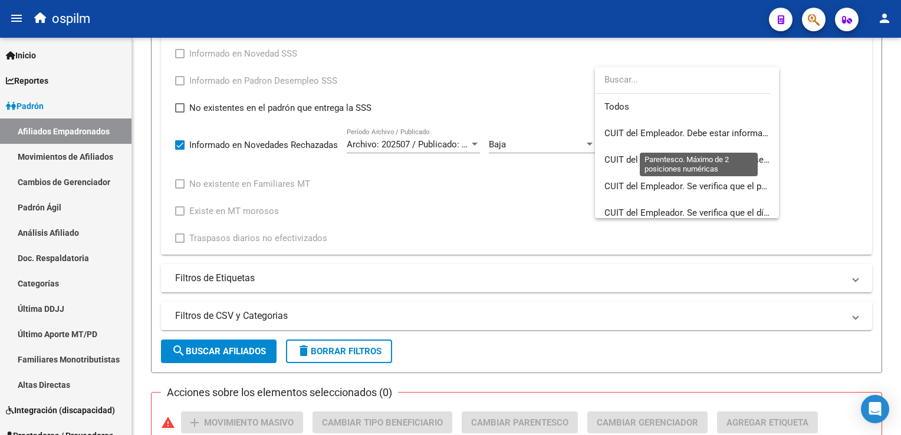
scroll to position [229, 0]
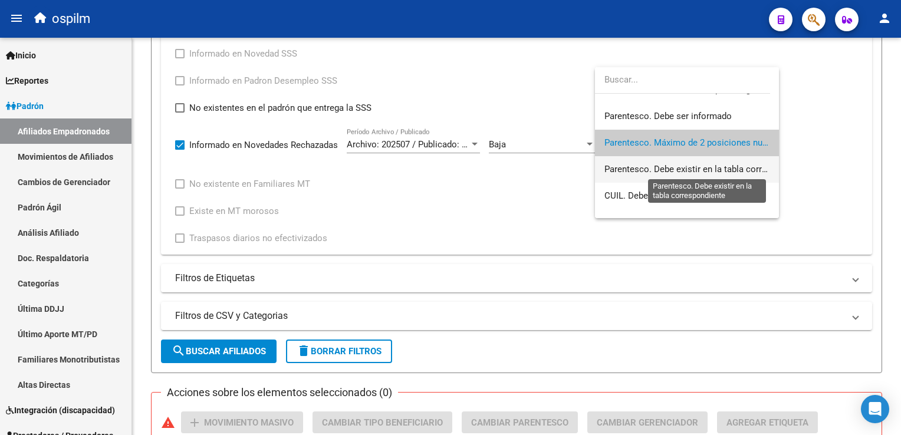
click at [632, 167] on span "Parentesco. Debe existir en la tabla correspondiente" at bounding box center [707, 169] width 206 height 11
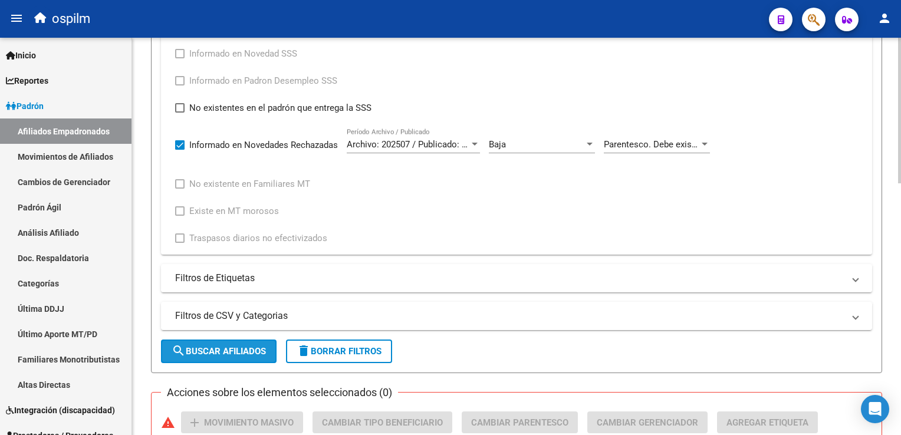
click at [219, 348] on span "search Buscar Afiliados" at bounding box center [219, 351] width 94 height 11
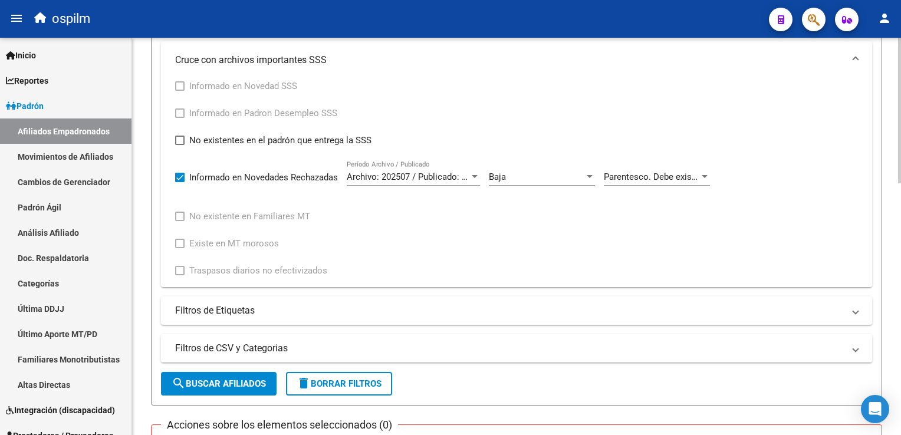
click at [896, 230] on div "PADRON -> Afiliados Empadronados (alt+a) add Crear Afiliado file_download Expor…" at bounding box center [518, 104] width 772 height 1086
click at [660, 173] on span "Parentesco. Debe existir en la tabla correspondiente" at bounding box center [707, 177] width 206 height 11
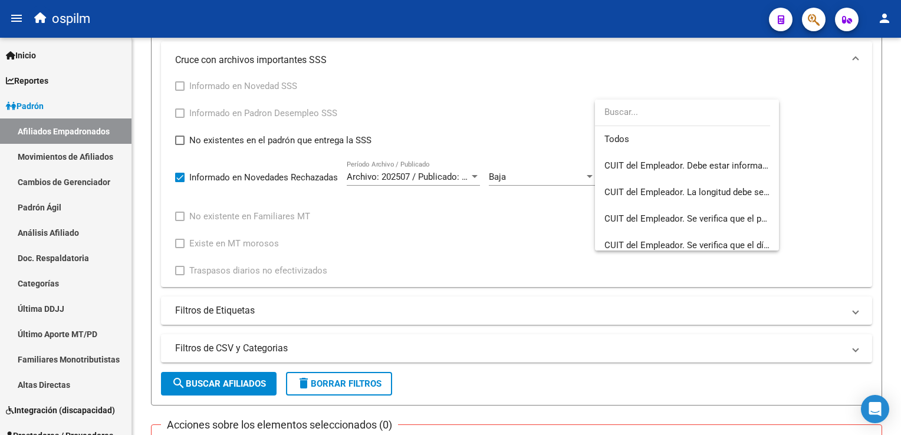
scroll to position [256, 0]
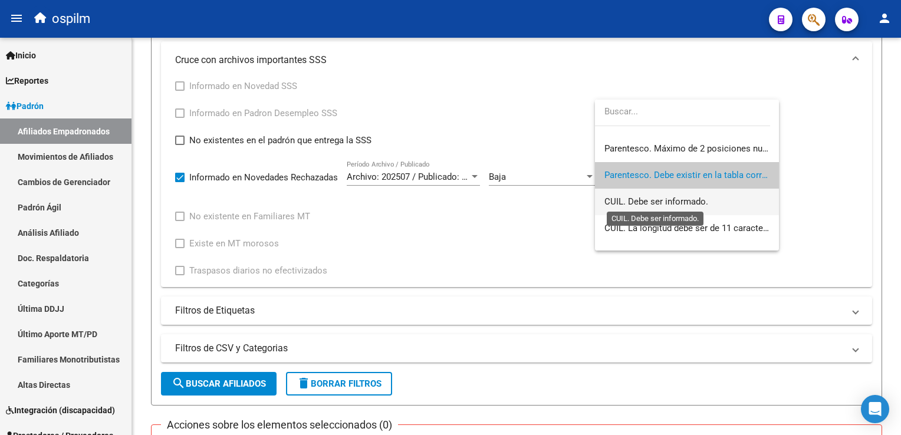
click at [642, 206] on span "CUIL. Debe ser informado." at bounding box center [656, 201] width 104 height 11
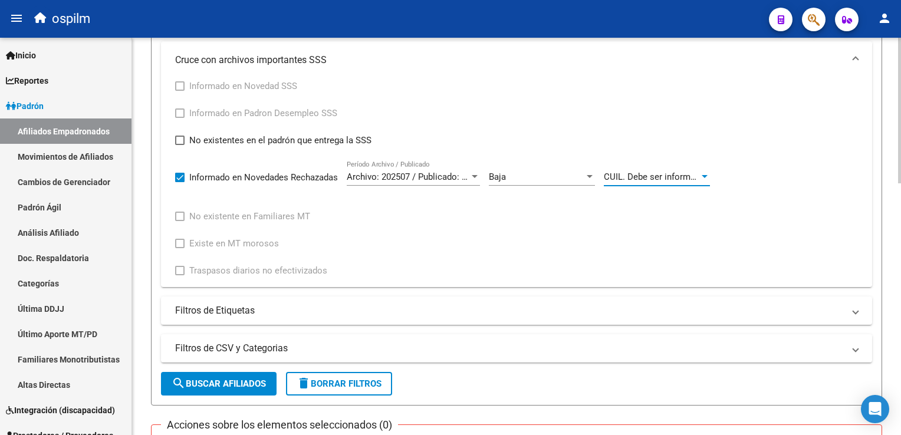
click at [222, 379] on span "search Buscar Afiliados" at bounding box center [219, 384] width 94 height 11
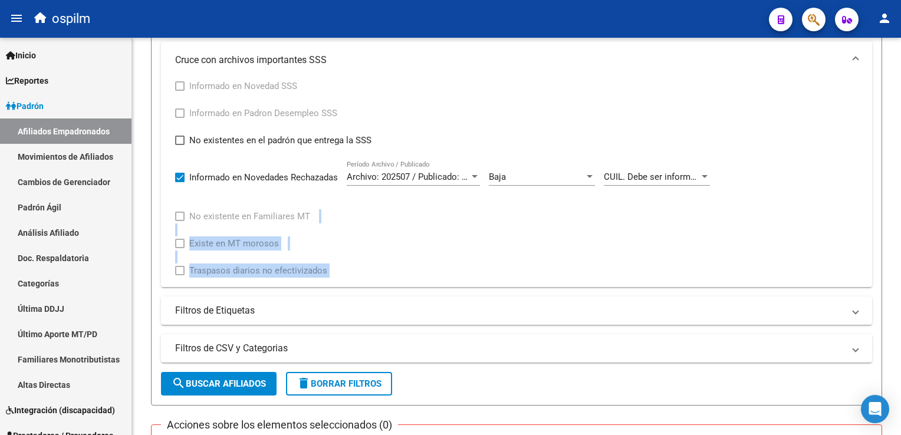
drag, startPoint x: 897, startPoint y: 220, endPoint x: 900, endPoint y: 284, distance: 64.4
click at [900, 288] on html "menu ospilm person Firma Express Inicio Instructivos Contacto OS Reportes Ingre…" at bounding box center [450, 217] width 901 height 435
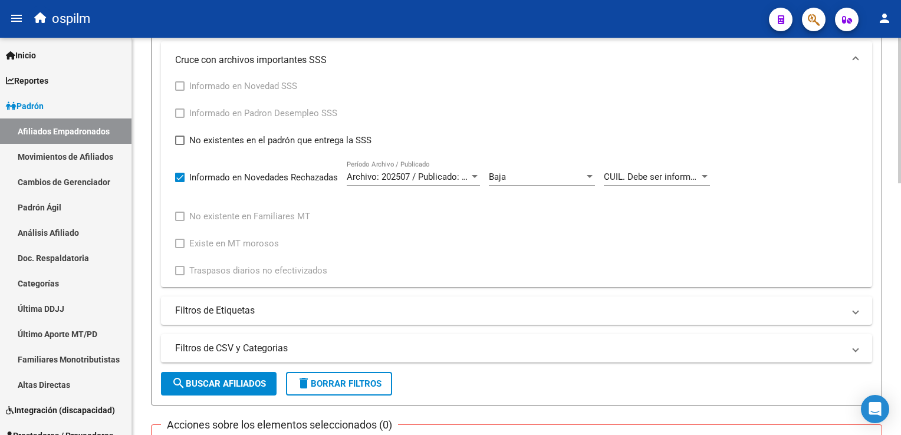
drag, startPoint x: 900, startPoint y: 284, endPoint x: 773, endPoint y: 127, distance: 202.0
click at [773, 127] on div "Informado en Novedad SSS Informado en Padron Desempleo SSS No existentes en el …" at bounding box center [516, 178] width 683 height 199
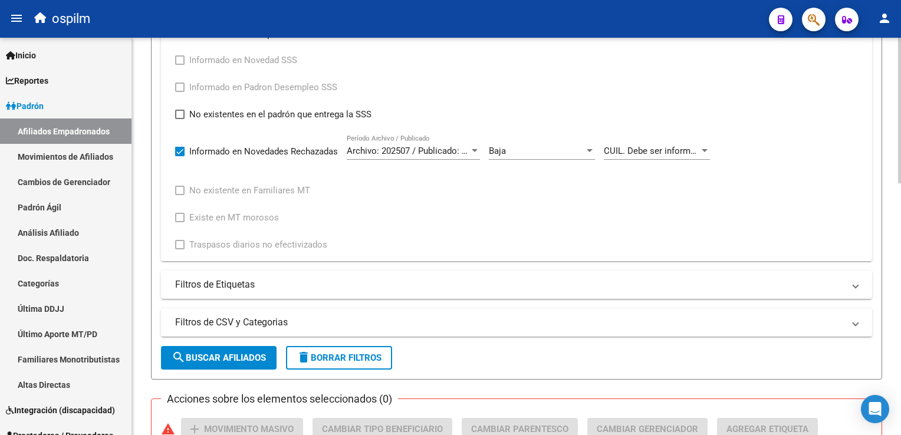
scroll to position [505, 0]
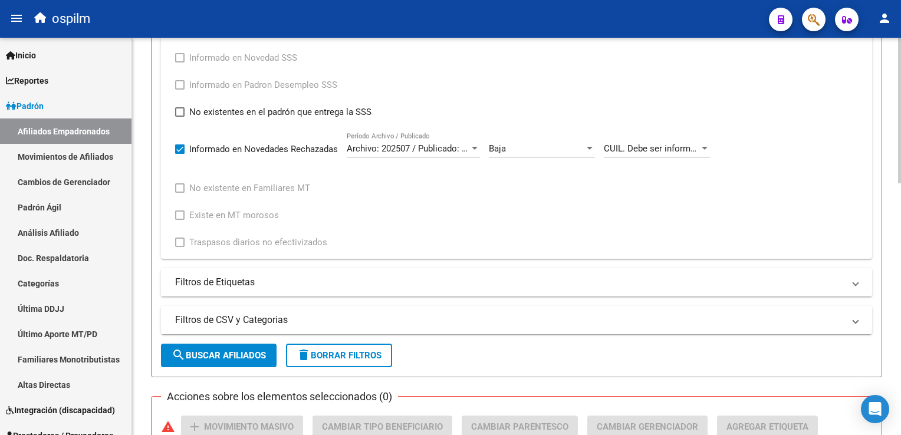
click at [899, 228] on div at bounding box center [899, 295] width 3 height 146
click at [672, 149] on span "CUIL. Debe ser informado." at bounding box center [656, 148] width 104 height 11
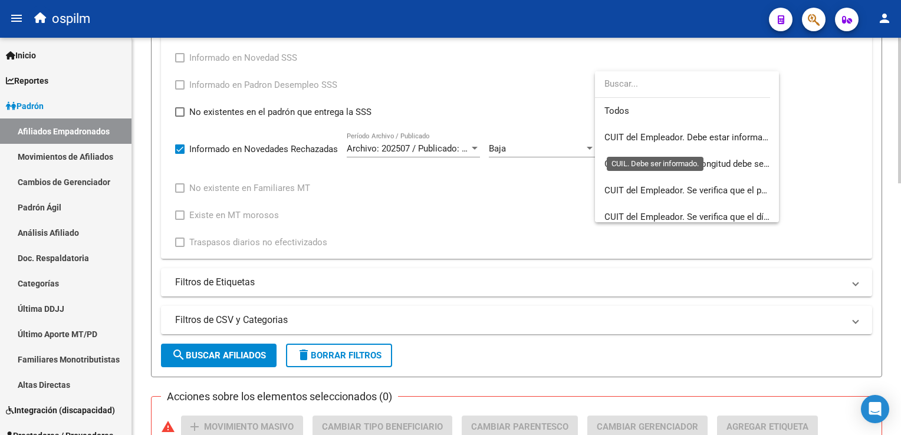
scroll to position [282, 0]
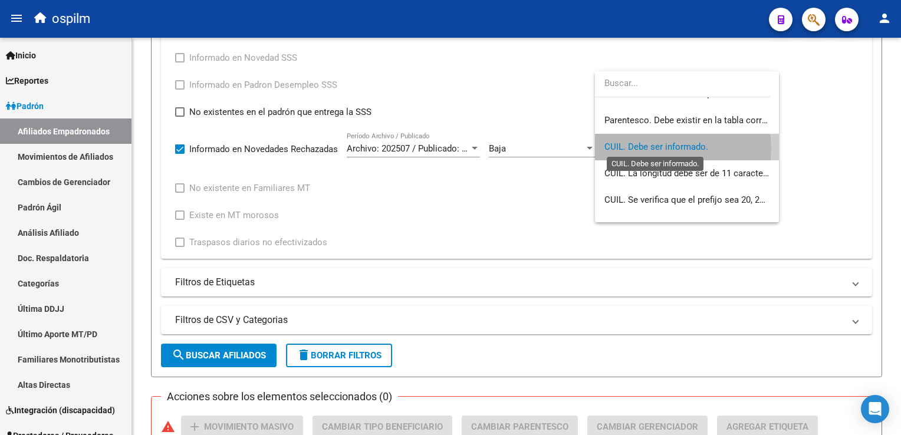
click at [672, 149] on span "CUIL. Debe ser informado." at bounding box center [656, 147] width 104 height 11
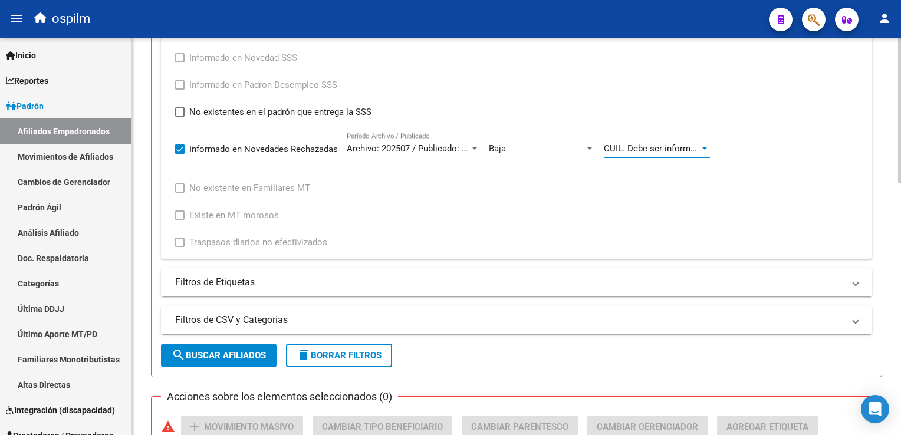
click at [205, 348] on button "search Buscar Afiliados" at bounding box center [219, 356] width 116 height 24
click at [658, 146] on span "CUIL. Debe ser informado." at bounding box center [656, 148] width 104 height 11
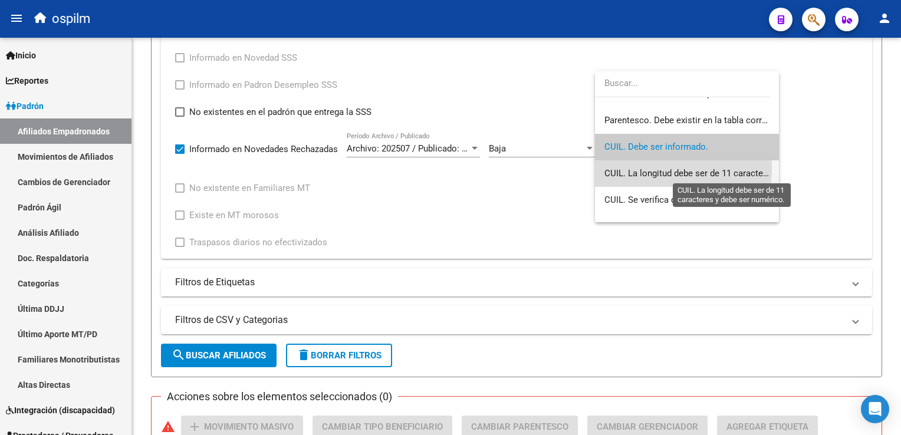
click at [659, 168] on span "CUIL. La longitud debe ser de 11 caracteres y debe ser numérico." at bounding box center [731, 173] width 255 height 11
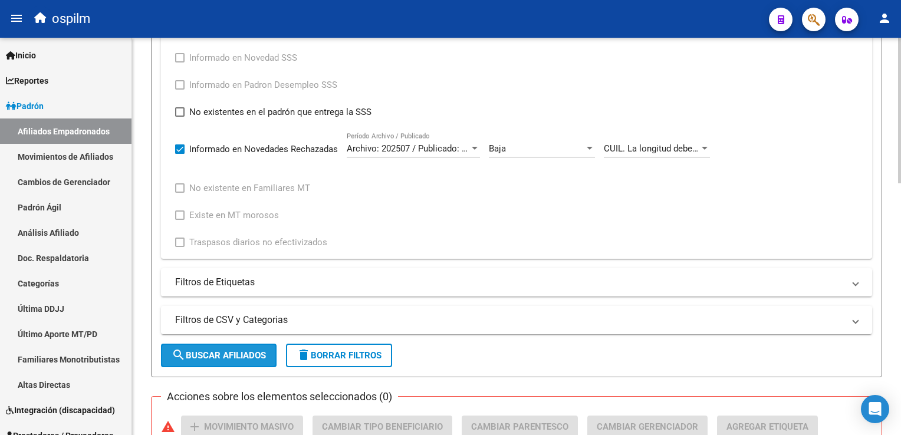
click at [238, 350] on span "search Buscar Afiliados" at bounding box center [219, 355] width 94 height 11
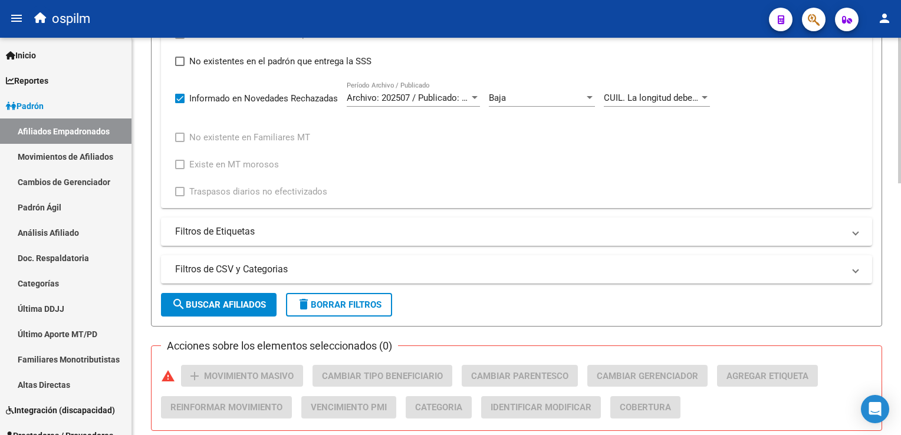
click at [900, 254] on html "menu ospilm person Firma Express Inicio Instructivos Contacto OS Reportes Ingre…" at bounding box center [450, 217] width 901 height 435
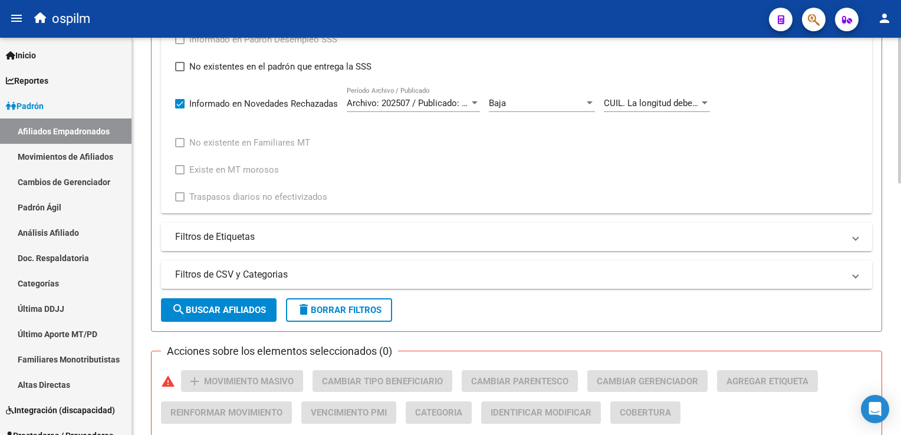
click at [624, 94] on div "CUIL. La longitud debe ser de 11 caracteres y debe ser numérico. Cód. Error" at bounding box center [657, 99] width 106 height 25
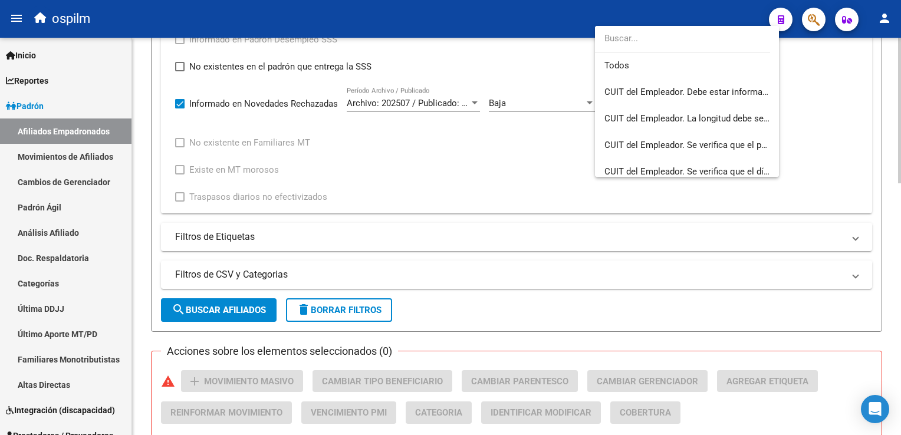
scroll to position [309, 0]
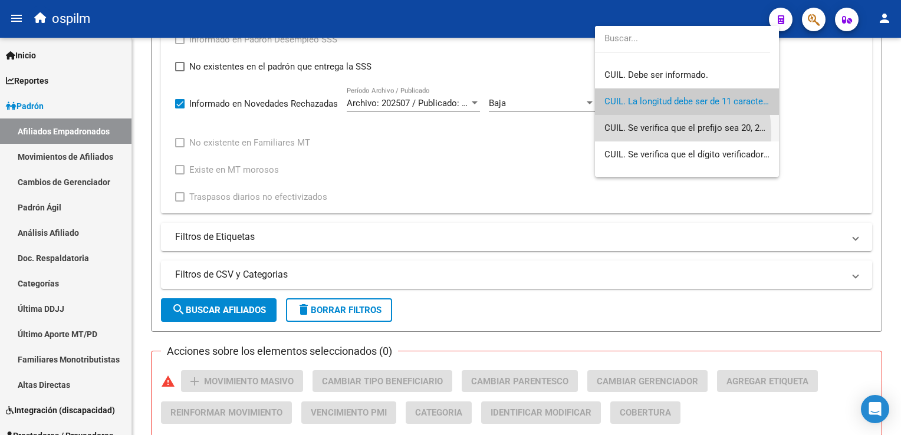
click at [635, 133] on span "CUIL. Se verifica que el prefijo sea 20, 27, 23 o 24" at bounding box center [686, 128] width 165 height 27
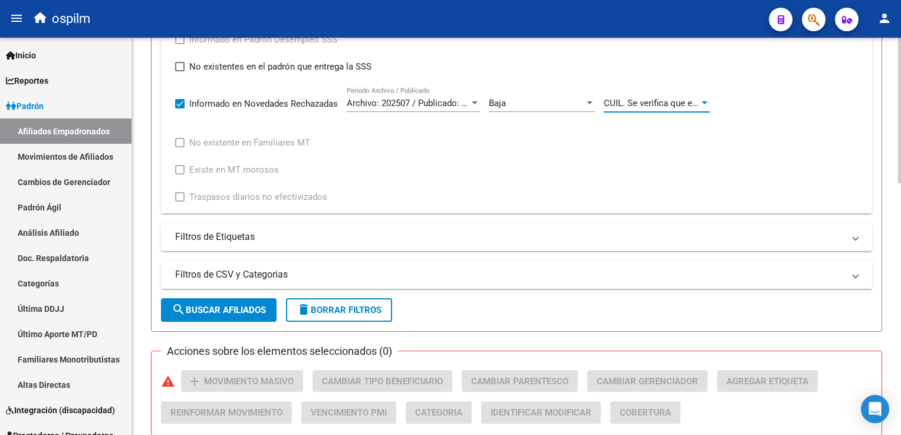
click at [235, 311] on span "search Buscar Afiliados" at bounding box center [219, 310] width 94 height 11
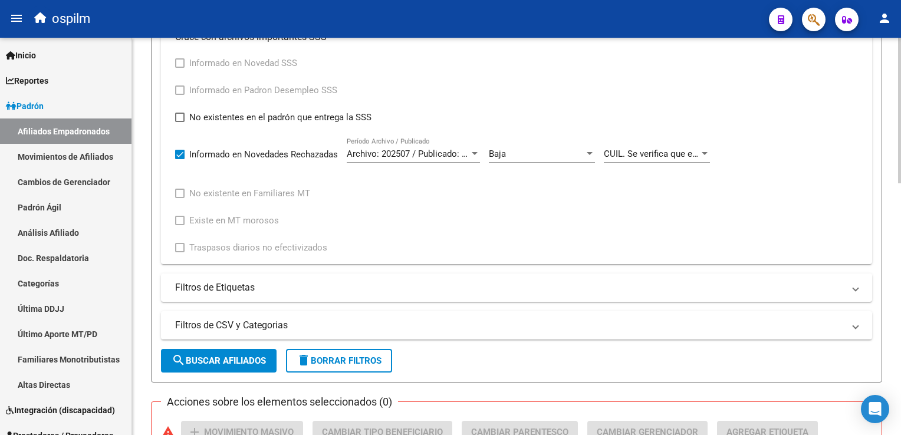
click at [897, 223] on div "PADRON -> Afiliados Empadronados (alt+a) add Crear Afiliado file_download Expor…" at bounding box center [518, 81] width 772 height 1086
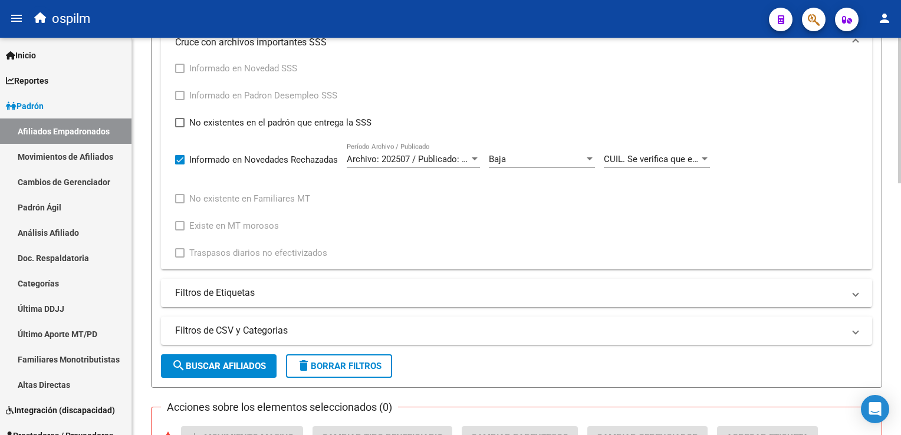
click at [662, 163] on div "CUIL. Se verifica que el prefijo sea 20, 27, 23 o 24 Cód. Error" at bounding box center [657, 155] width 106 height 25
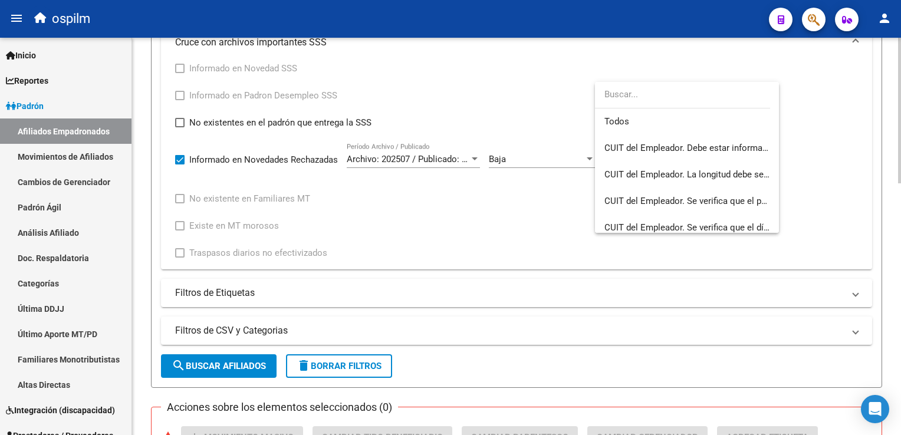
scroll to position [336, 0]
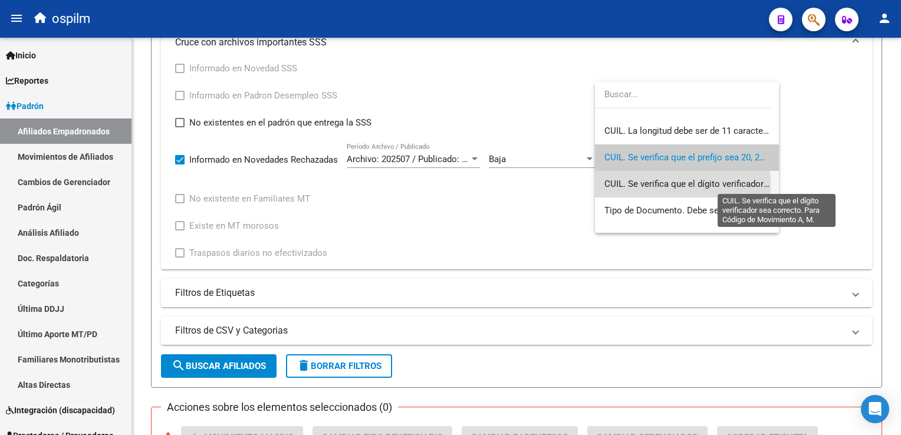
click at [626, 185] on span "CUIL. Se verifica que el dígito verificador sea correcto. Para Código de Movimi…" at bounding box center [778, 184] width 348 height 11
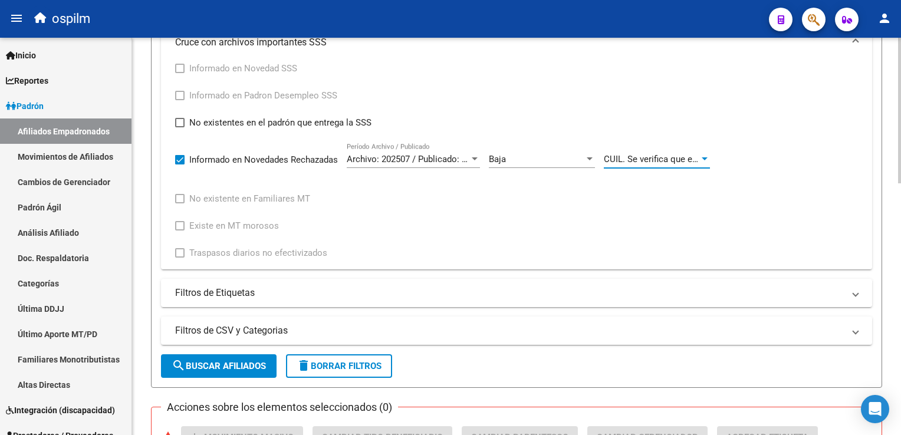
drag, startPoint x: 203, startPoint y: 371, endPoint x: 212, endPoint y: 366, distance: 10.8
click at [205, 369] on button "search Buscar Afiliados" at bounding box center [219, 366] width 116 height 24
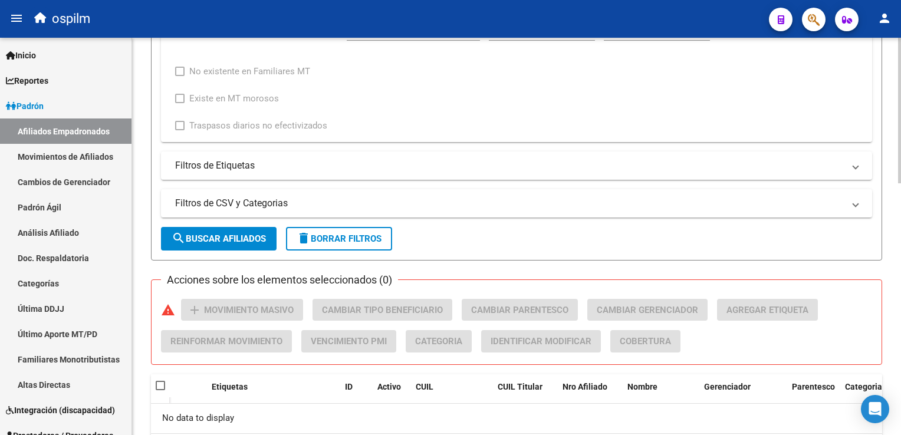
scroll to position [685, 0]
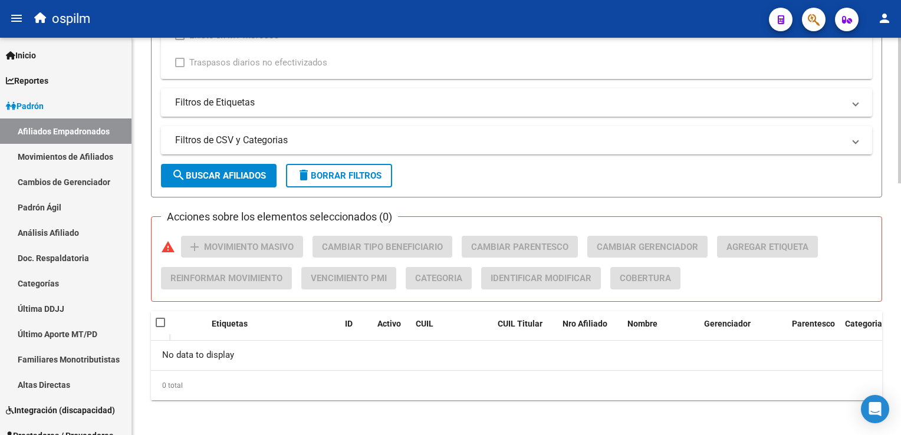
click at [900, 322] on html "menu ospilm person Firma Express Inicio Instructivos Contacto OS Reportes Ingre…" at bounding box center [450, 217] width 901 height 435
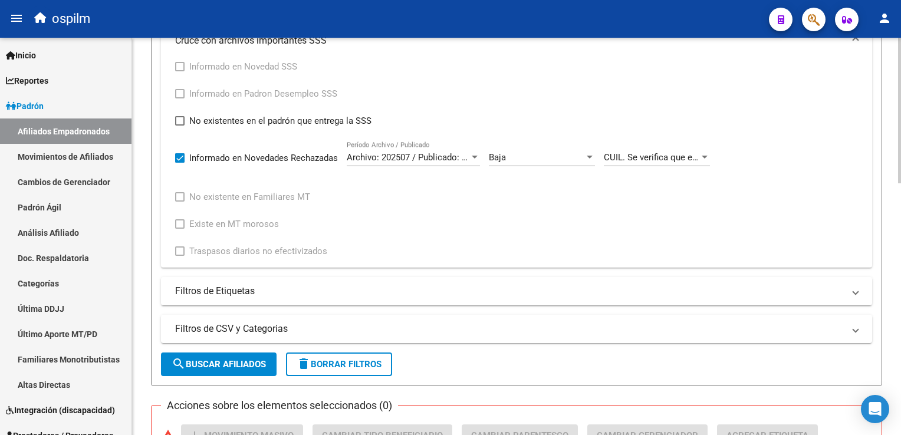
scroll to position [498, 0]
click at [900, 265] on html "menu ospilm person Firma Express Inicio Instructivos Contacto OS Reportes Ingre…" at bounding box center [450, 217] width 901 height 435
click at [675, 158] on span "CUIL. Se verifica que el dígito verificador sea correcto. Para Código de Movimi…" at bounding box center [778, 156] width 348 height 11
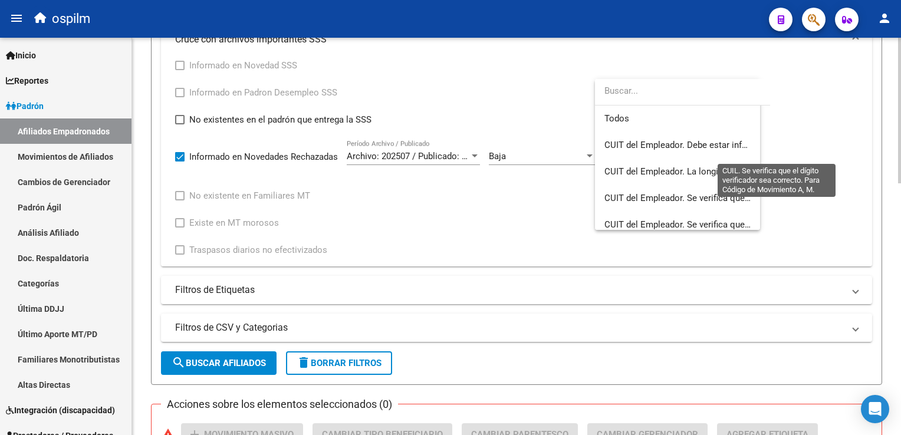
scroll to position [362, 0]
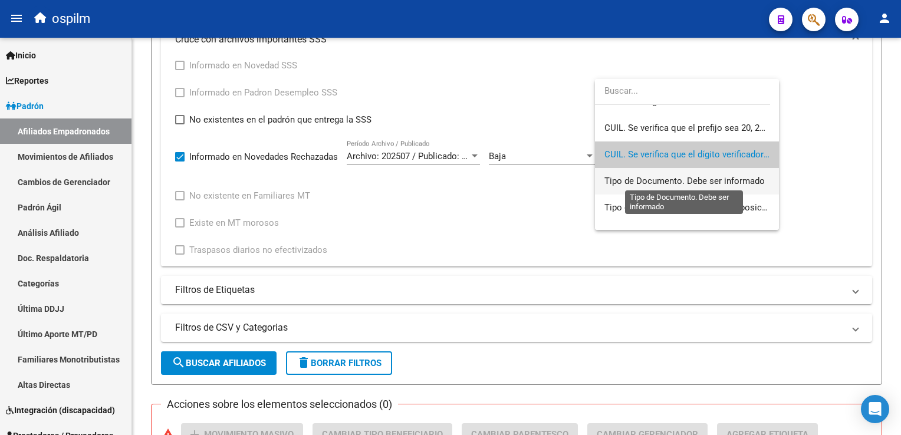
click at [627, 183] on span "Tipo de Documento. Debe ser informado" at bounding box center [684, 181] width 160 height 11
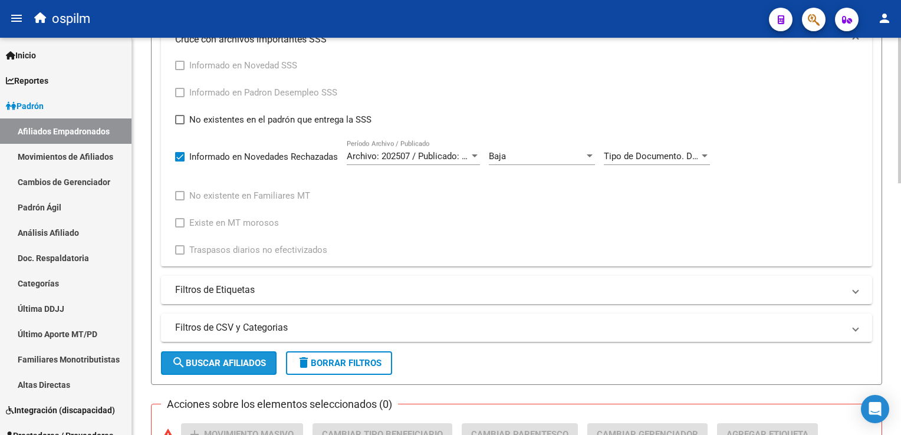
click at [205, 367] on button "search Buscar Afiliados" at bounding box center [219, 363] width 116 height 24
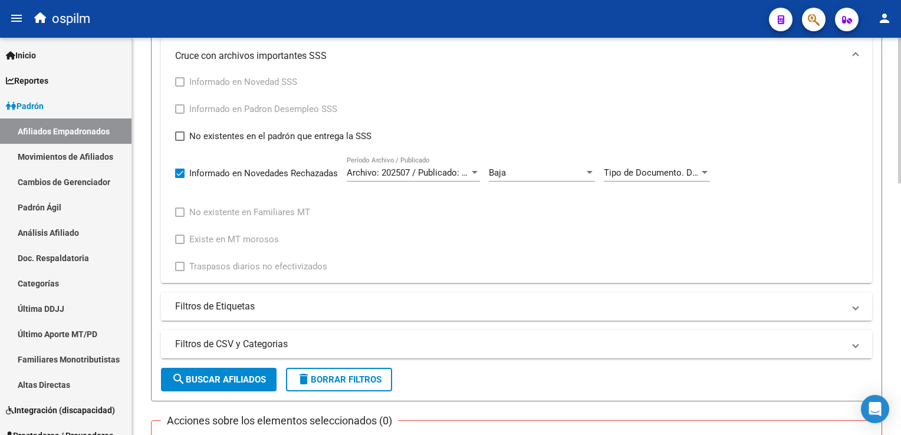
click at [900, 222] on div at bounding box center [899, 286] width 3 height 146
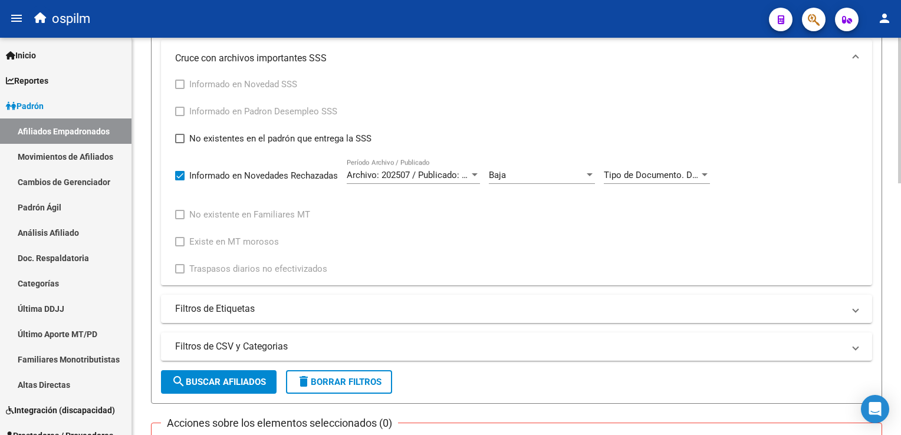
click at [691, 170] on span "Tipo de Documento. Debe ser informado" at bounding box center [684, 175] width 160 height 11
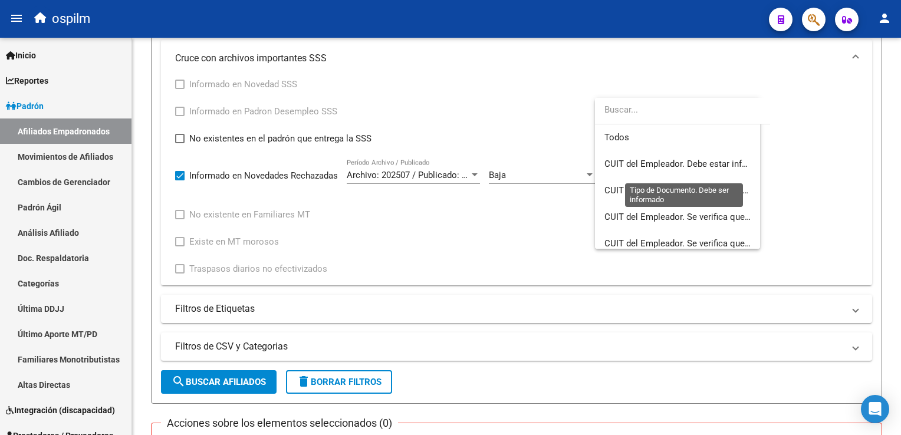
scroll to position [389, 0]
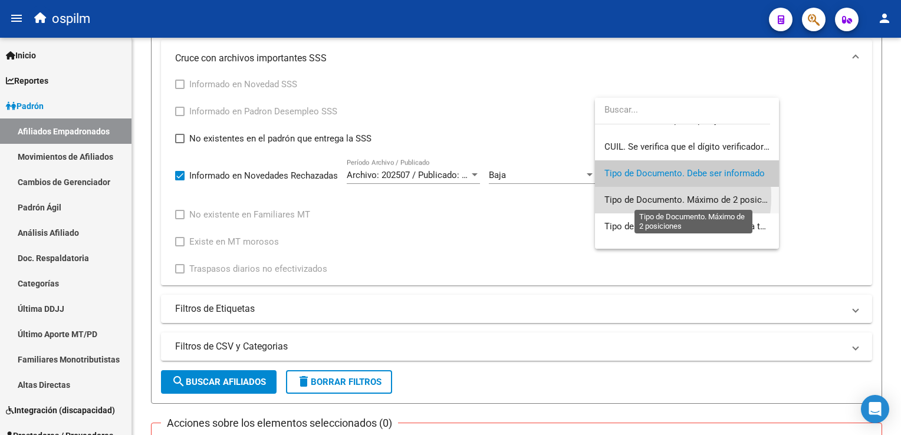
click at [647, 197] on span "Tipo de Documento. Máximo de 2 posiciones" at bounding box center [693, 200] width 179 height 11
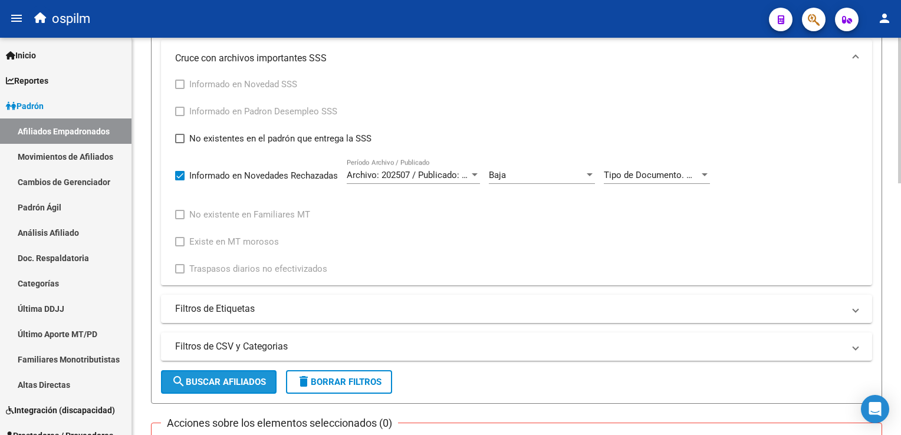
click at [189, 377] on span "search Buscar Afiliados" at bounding box center [219, 382] width 94 height 11
drag, startPoint x: 897, startPoint y: 220, endPoint x: 900, endPoint y: 271, distance: 51.4
click at [900, 275] on html "menu ospilm person Firma Express Inicio Instructivos Contacto OS Reportes Ingre…" at bounding box center [450, 217] width 901 height 435
drag, startPoint x: 900, startPoint y: 271, endPoint x: 801, endPoint y: 216, distance: 114.0
click at [788, 214] on div "Informado en Novedad SSS Informado en Padron Desempleo SSS No existentes en el …" at bounding box center [516, 176] width 683 height 199
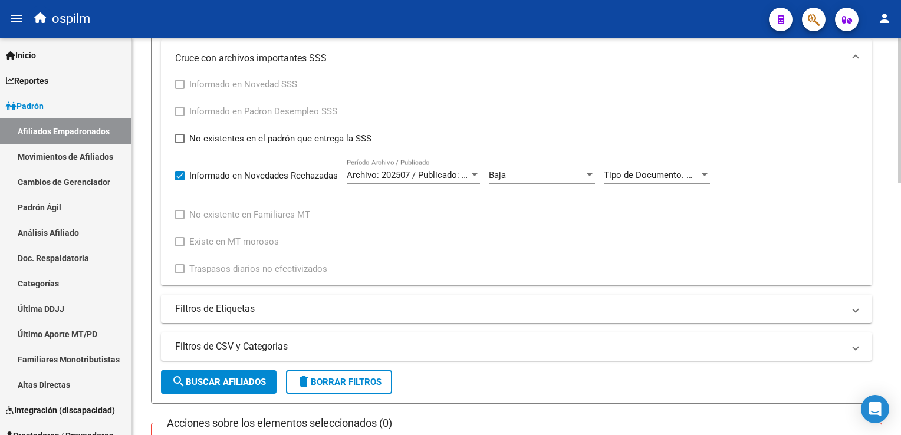
click at [756, 186] on div "Informado en Novedad SSS Informado en Padron Desempleo SSS No existentes en el …" at bounding box center [516, 176] width 683 height 199
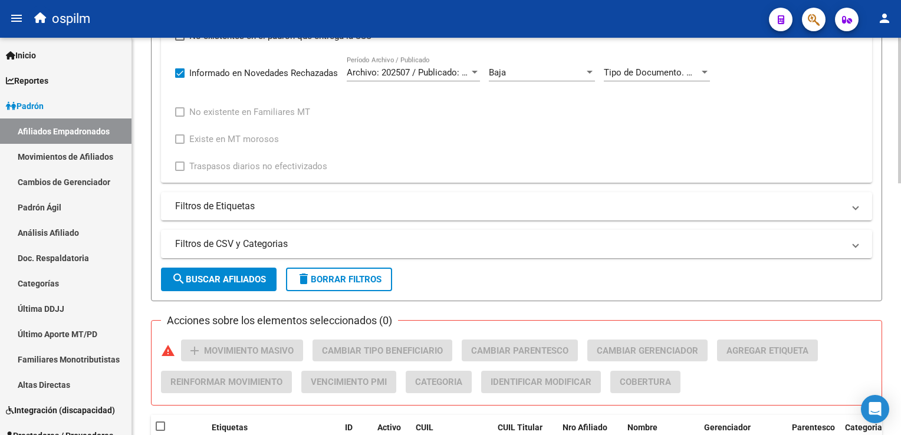
scroll to position [441, 0]
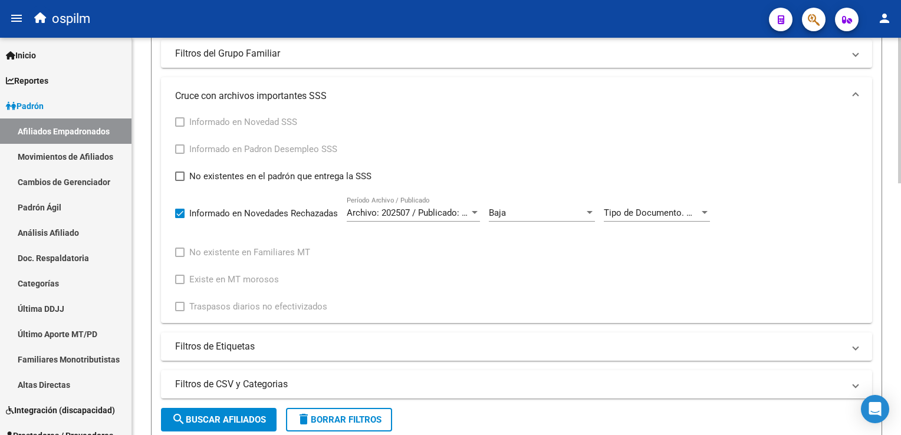
click at [900, 203] on div at bounding box center [899, 272] width 3 height 146
click at [640, 213] on span "Tipo de Documento. Máximo de 2 posiciones" at bounding box center [693, 213] width 179 height 11
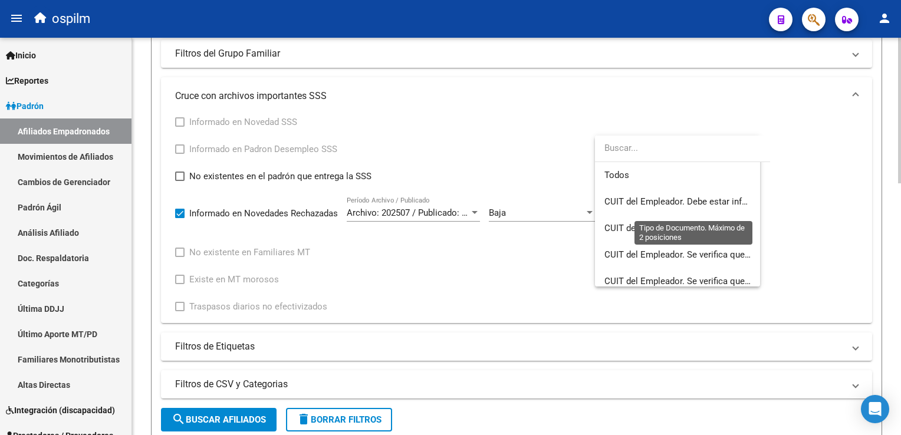
scroll to position [415, 0]
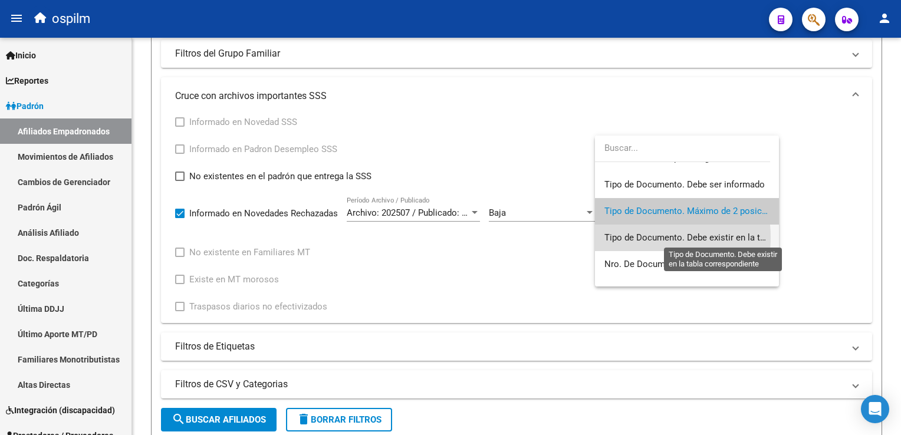
click at [647, 237] on span "Tipo de Documento. Debe existir en la tabla correspondiente" at bounding box center [723, 237] width 239 height 11
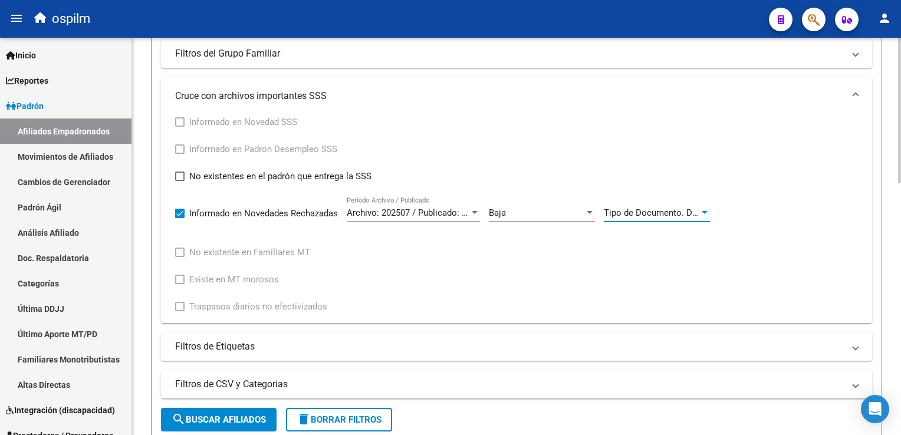
click at [226, 415] on span "search Buscar Afiliados" at bounding box center [219, 420] width 94 height 11
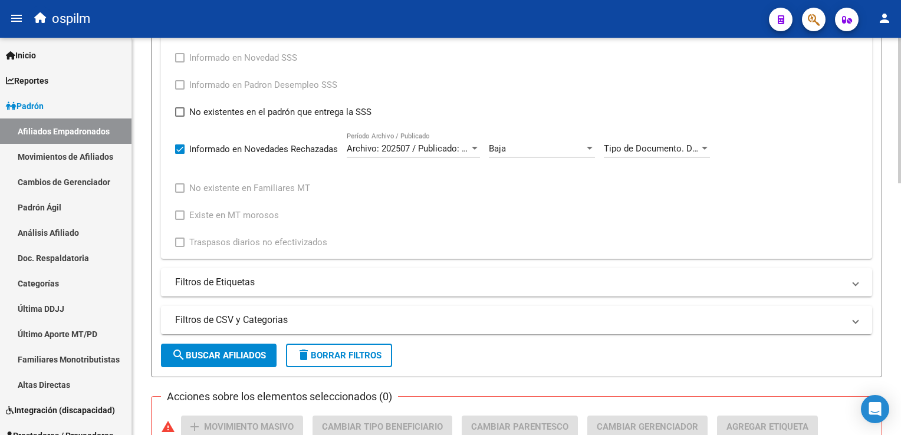
click at [900, 226] on html "menu ospilm person Firma Express Inicio Instructivos Contacto OS Reportes Ingre…" at bounding box center [450, 217] width 901 height 435
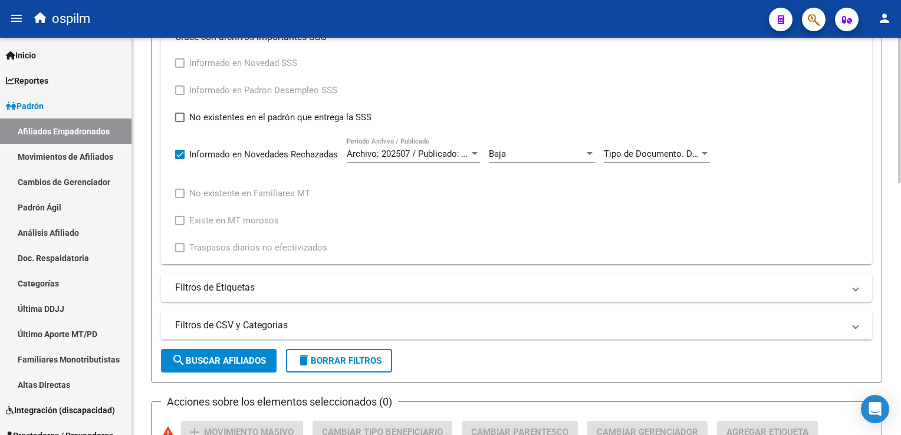
click at [638, 149] on span "Tipo de Documento. Debe existir en la tabla correspondiente" at bounding box center [723, 154] width 239 height 11
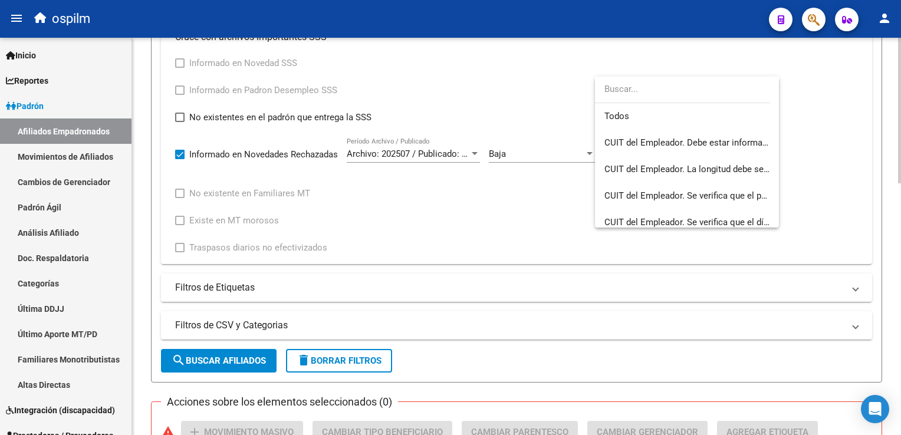
scroll to position [442, 0]
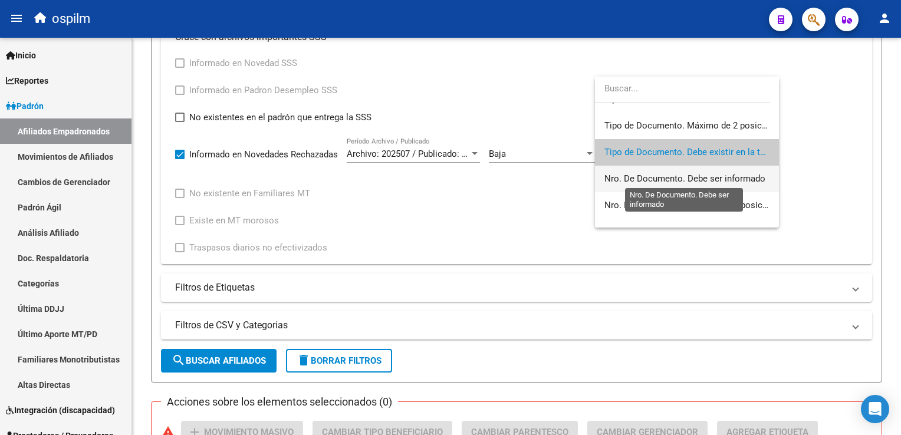
click at [647, 181] on span "Nro. De Documento. Debe ser informado" at bounding box center [684, 178] width 161 height 11
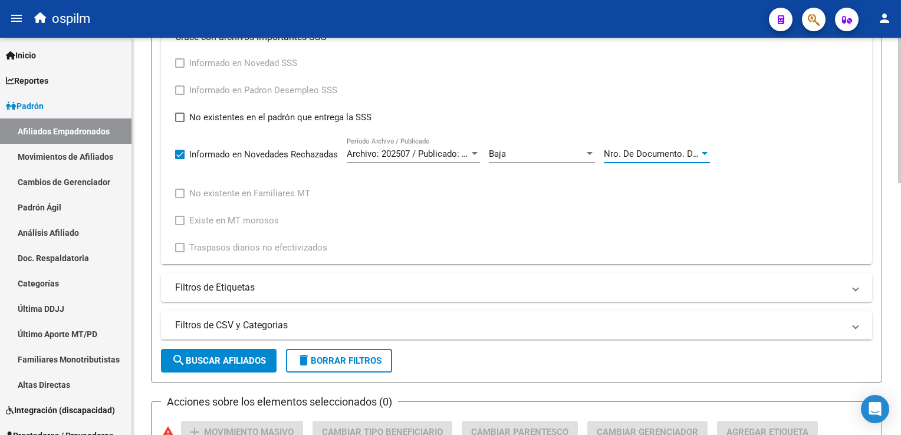
click at [252, 361] on span "search Buscar Afiliados" at bounding box center [219, 361] width 94 height 11
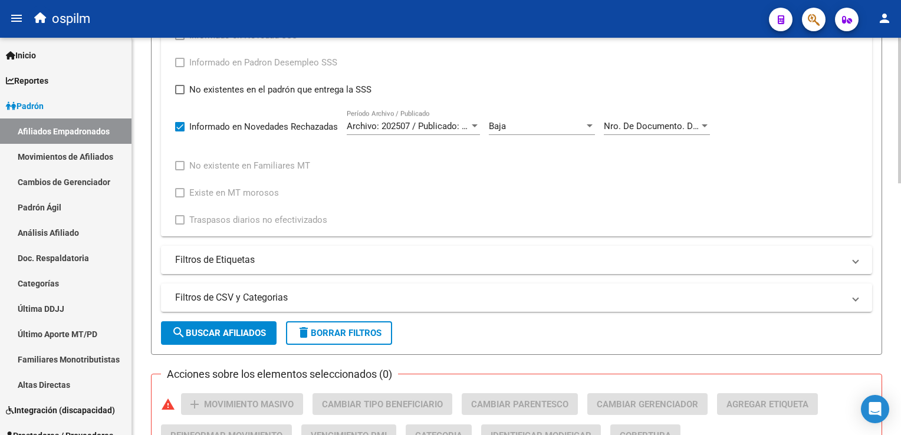
click at [895, 242] on div "PADRON -> Afiliados Empadronados (alt+a) add Crear Afiliado file_download Expor…" at bounding box center [518, 53] width 772 height 1086
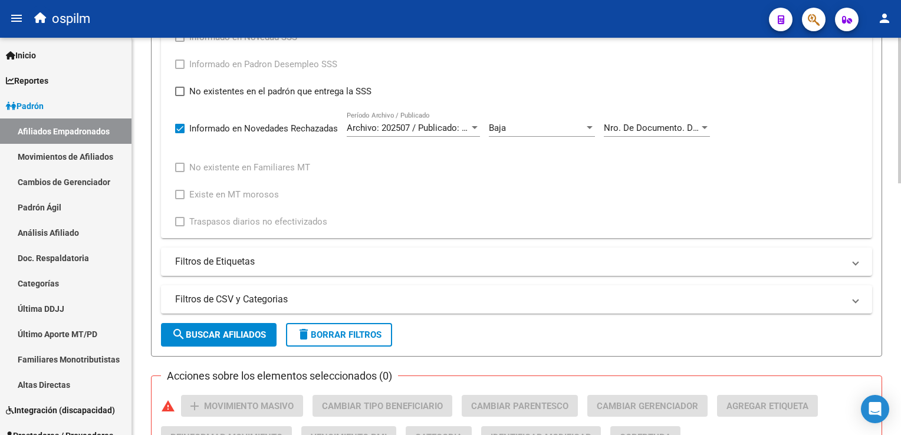
click at [682, 123] on span "Nro. De Documento. Debe ser informado" at bounding box center [684, 128] width 161 height 11
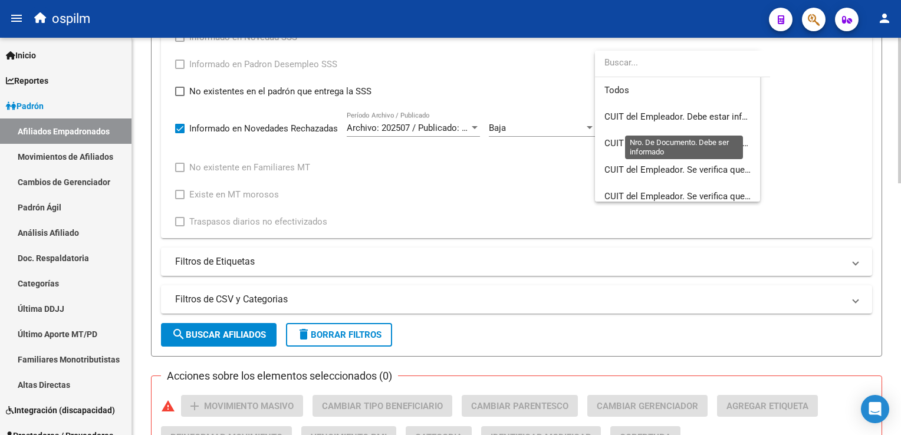
scroll to position [468, 0]
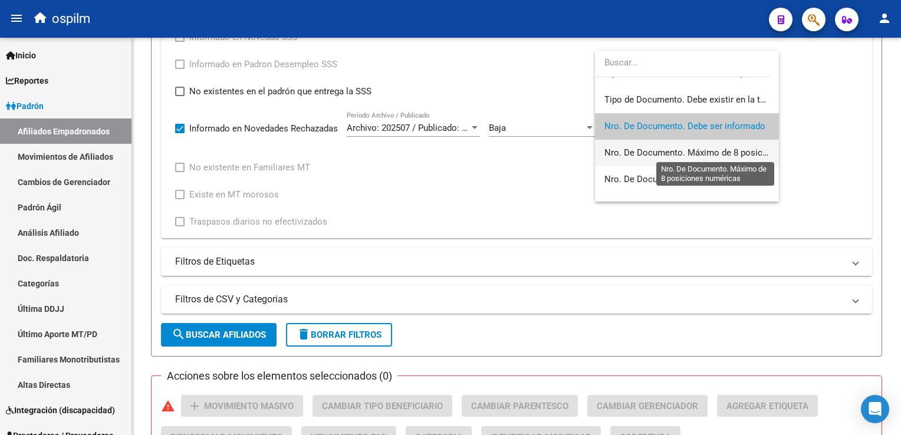
click at [650, 157] on span "Nro. De Documento. Máximo de 8 posiciones numéricas" at bounding box center [715, 152] width 223 height 11
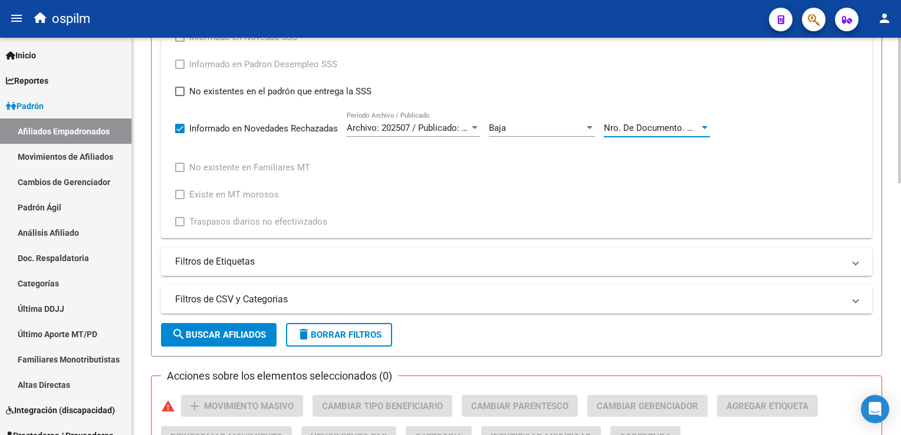
drag, startPoint x: 205, startPoint y: 338, endPoint x: 279, endPoint y: 346, distance: 74.6
click at [205, 338] on button "search Buscar Afiliados" at bounding box center [219, 335] width 116 height 24
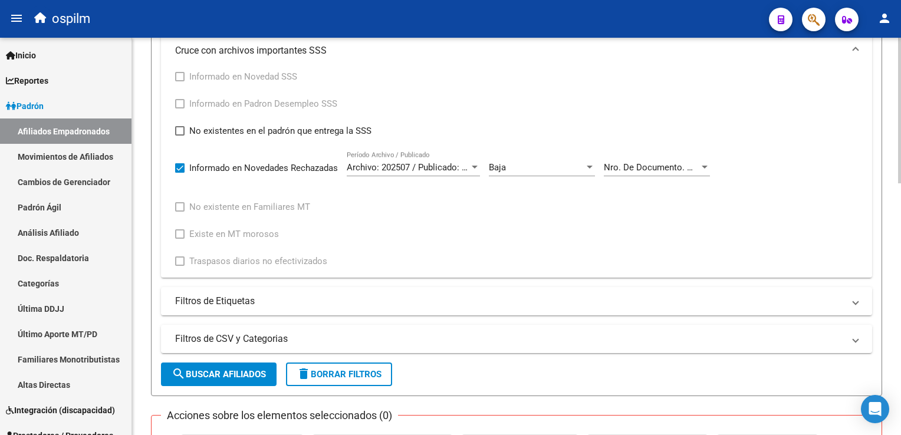
click at [899, 223] on div at bounding box center [899, 289] width 3 height 146
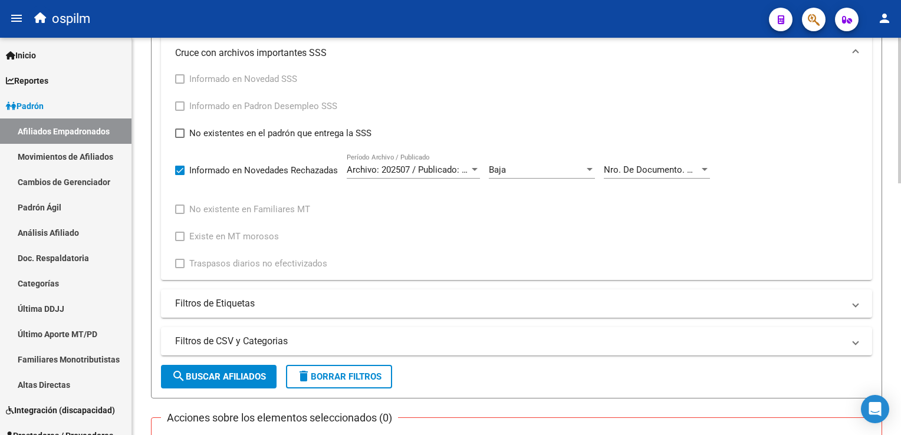
click at [542, 160] on div "Baja Cód. Movimiento" at bounding box center [542, 165] width 106 height 25
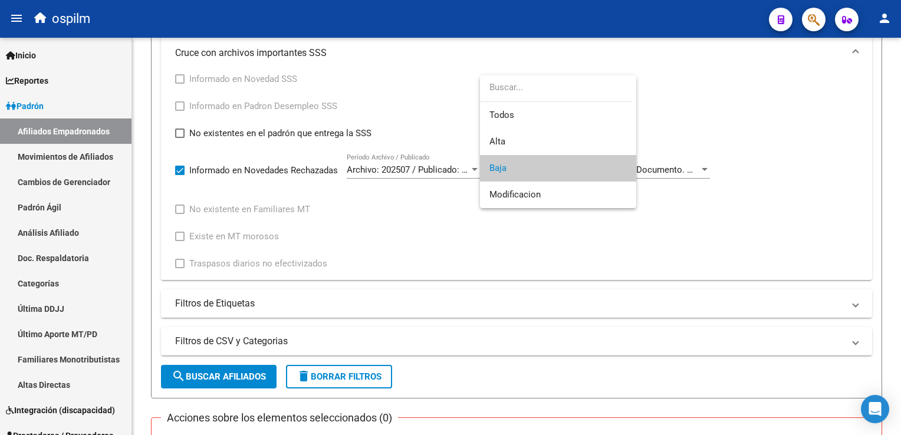
click at [561, 163] on span "Baja" at bounding box center [557, 168] width 137 height 27
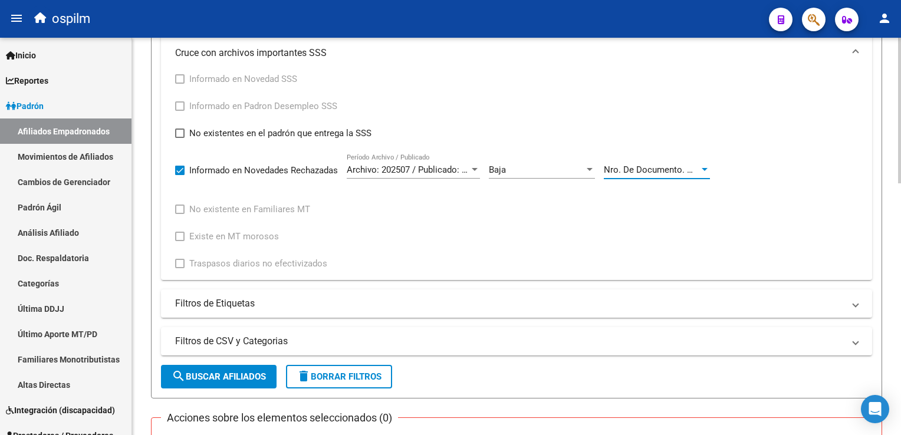
click at [660, 172] on span "Nro. De Documento. Máximo de 8 posiciones numéricas" at bounding box center [715, 170] width 223 height 11
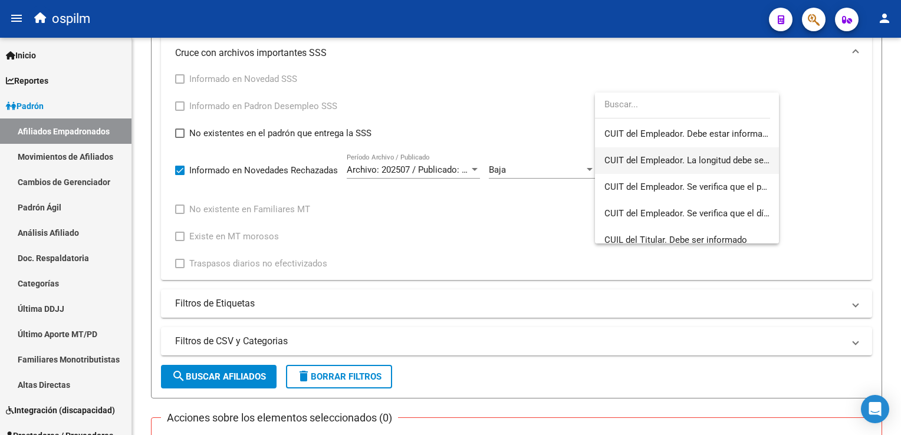
scroll to position [0, 0]
click at [626, 130] on span "Todos" at bounding box center [686, 132] width 165 height 27
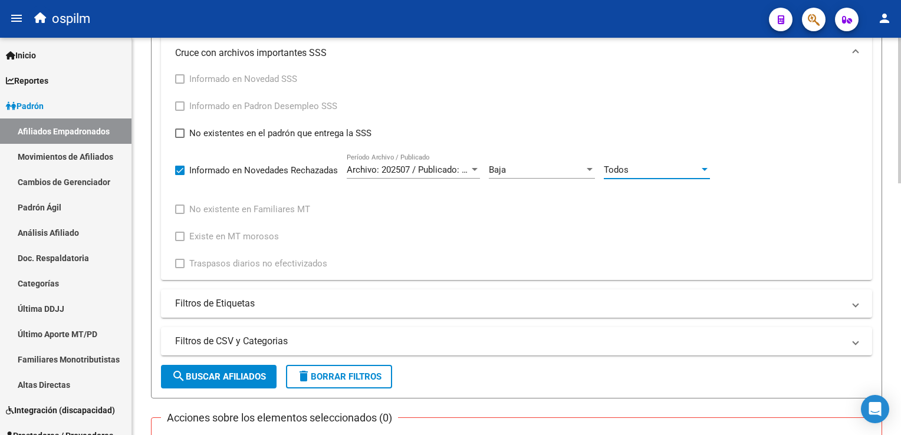
click at [215, 368] on button "search Buscar Afiliados" at bounding box center [219, 377] width 116 height 24
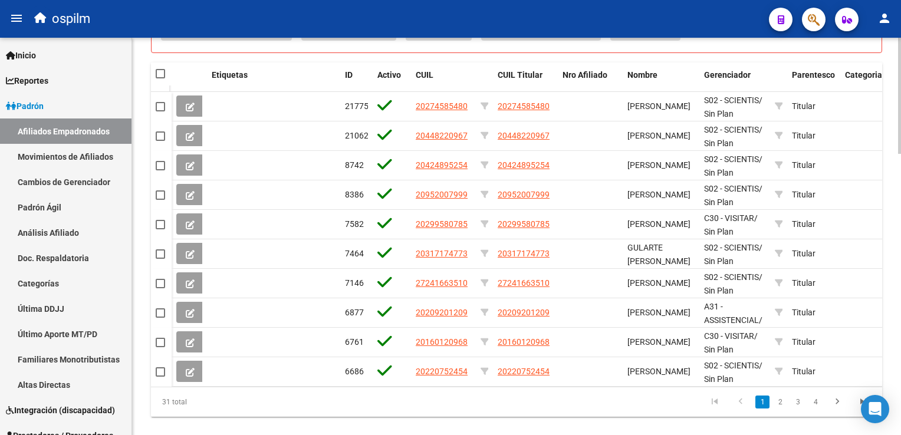
scroll to position [960, 0]
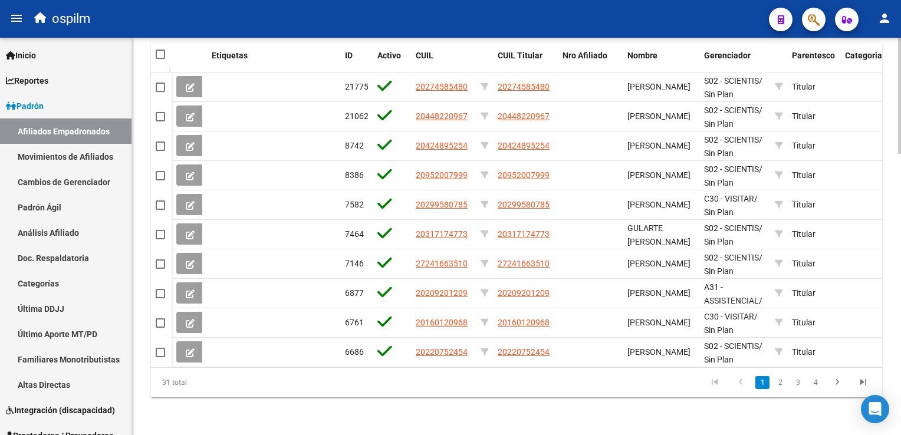
click at [900, 330] on html "menu ospilm person Firma Express Inicio Instructivos Contacto OS Reportes Ingre…" at bounding box center [450, 217] width 901 height 435
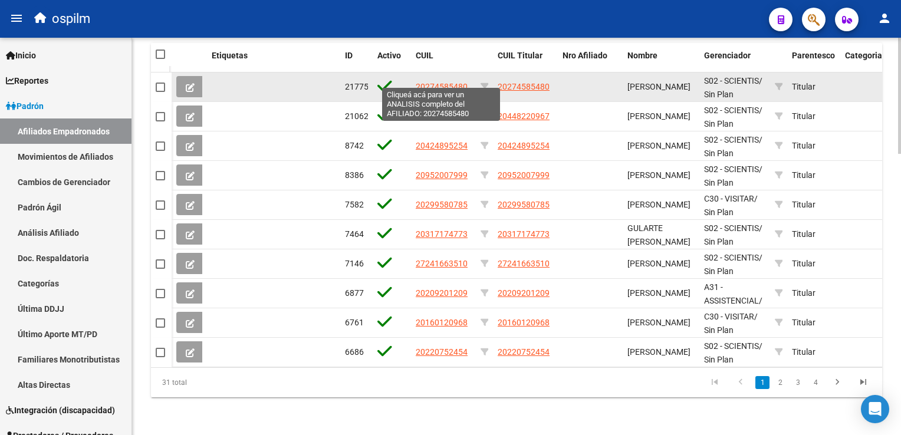
click at [437, 82] on span "20274585480" at bounding box center [442, 86] width 52 height 9
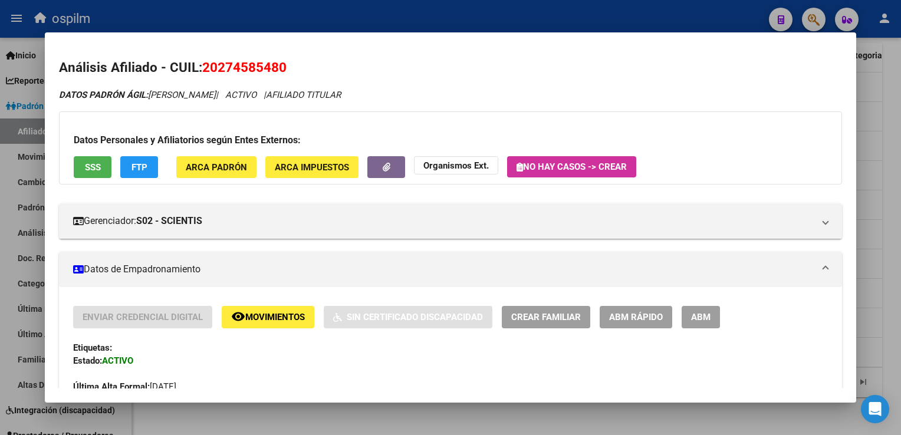
click at [259, 317] on span "Movimientos" at bounding box center [275, 318] width 60 height 11
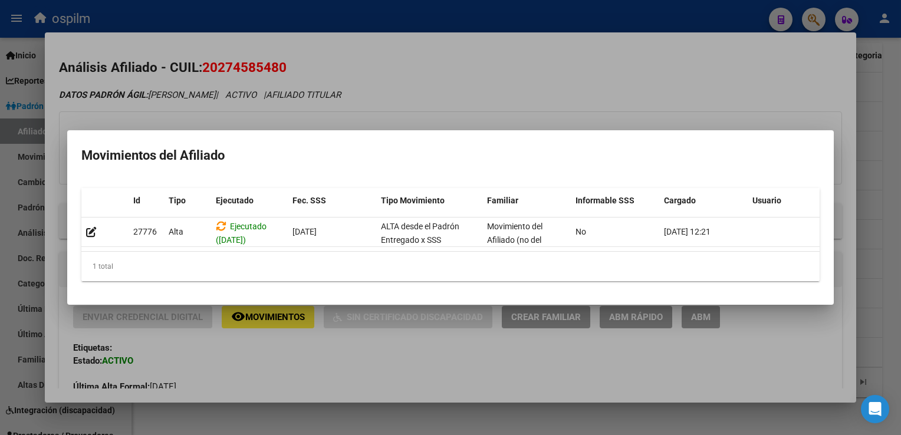
click at [469, 85] on div at bounding box center [450, 217] width 901 height 435
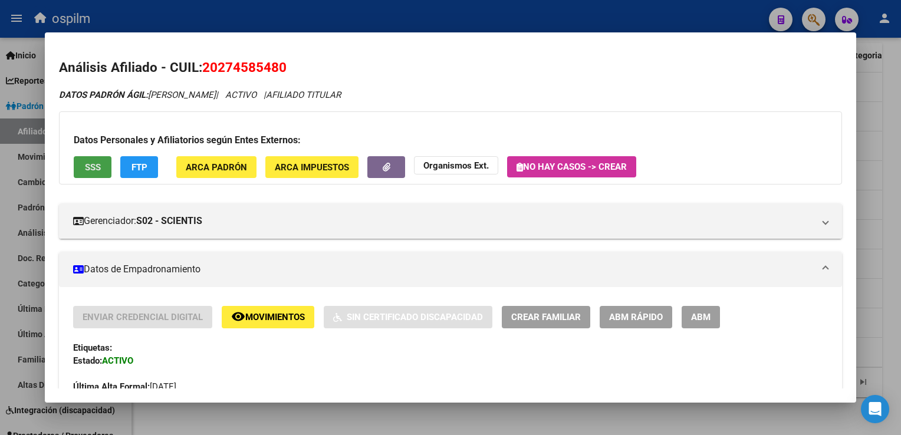
click at [99, 166] on span "SSS" at bounding box center [93, 167] width 16 height 11
